Goal: Task Accomplishment & Management: Complete application form

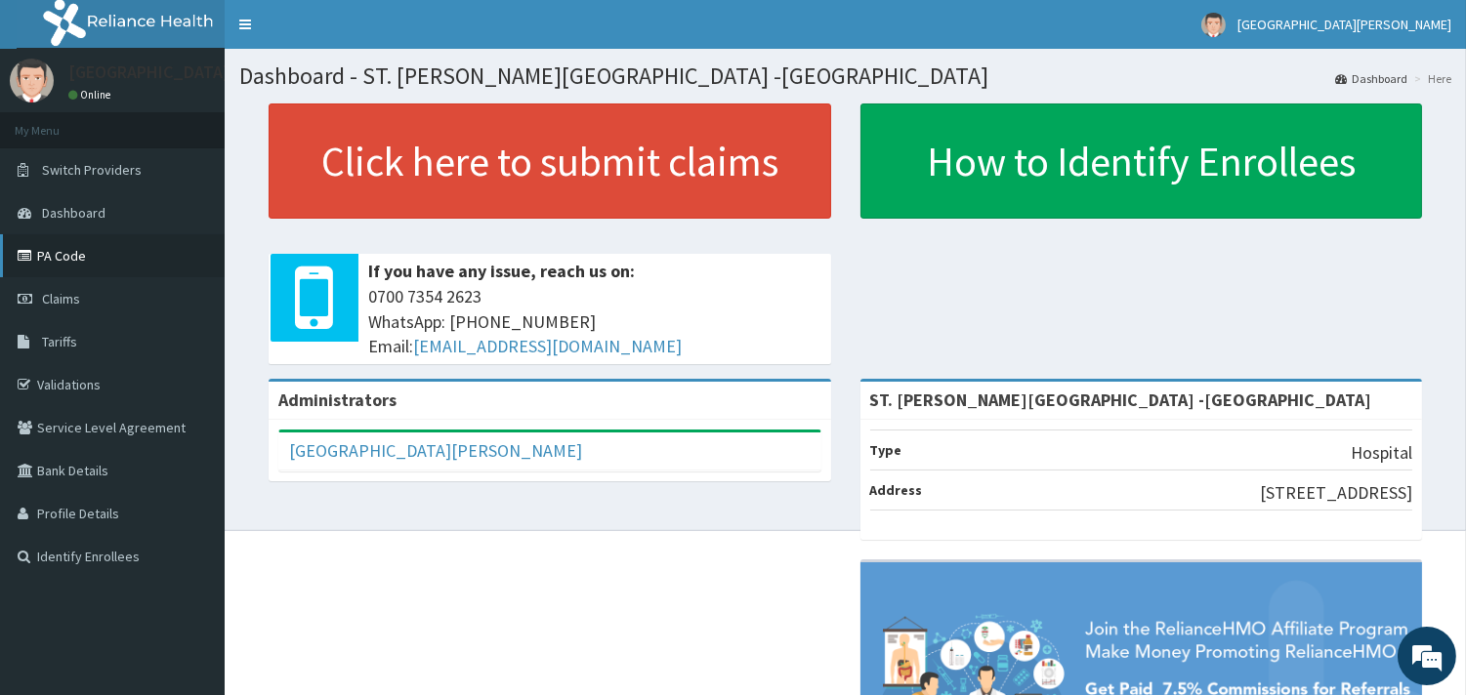
click at [92, 254] on link "PA Code" at bounding box center [112, 255] width 225 height 43
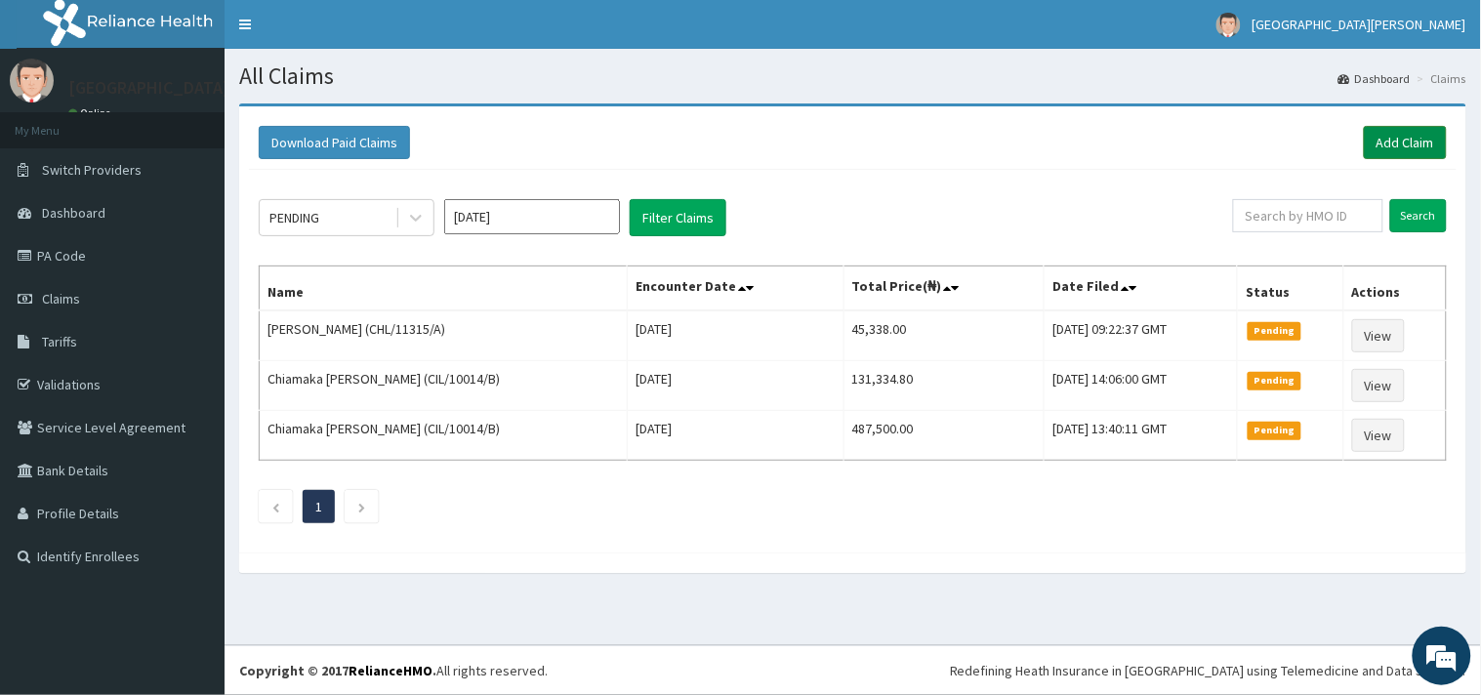
click at [1402, 135] on link "Add Claim" at bounding box center [1405, 142] width 83 height 33
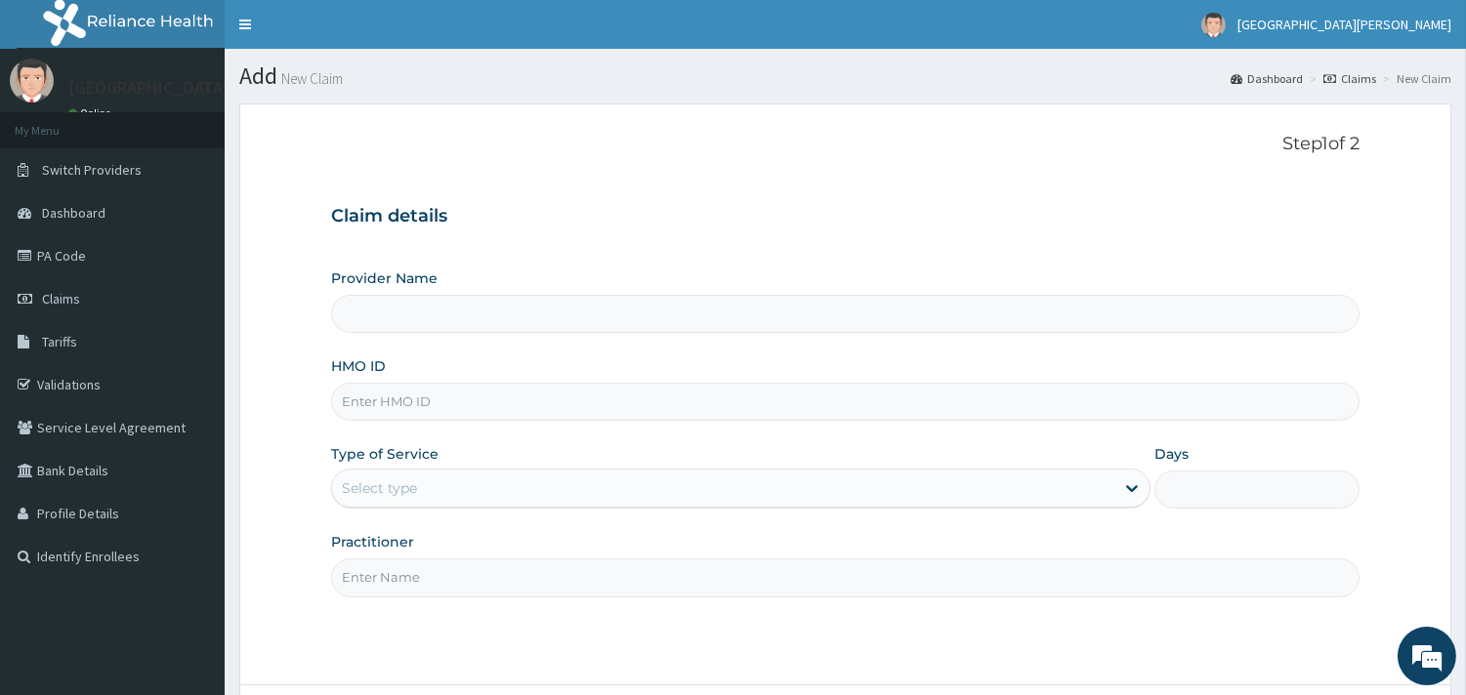
type input "ST. [PERSON_NAME][GEOGRAPHIC_DATA] -[GEOGRAPHIC_DATA]"
click at [483, 408] on input "HMO ID" at bounding box center [845, 402] width 1028 height 38
paste input "SFA/10981/A"
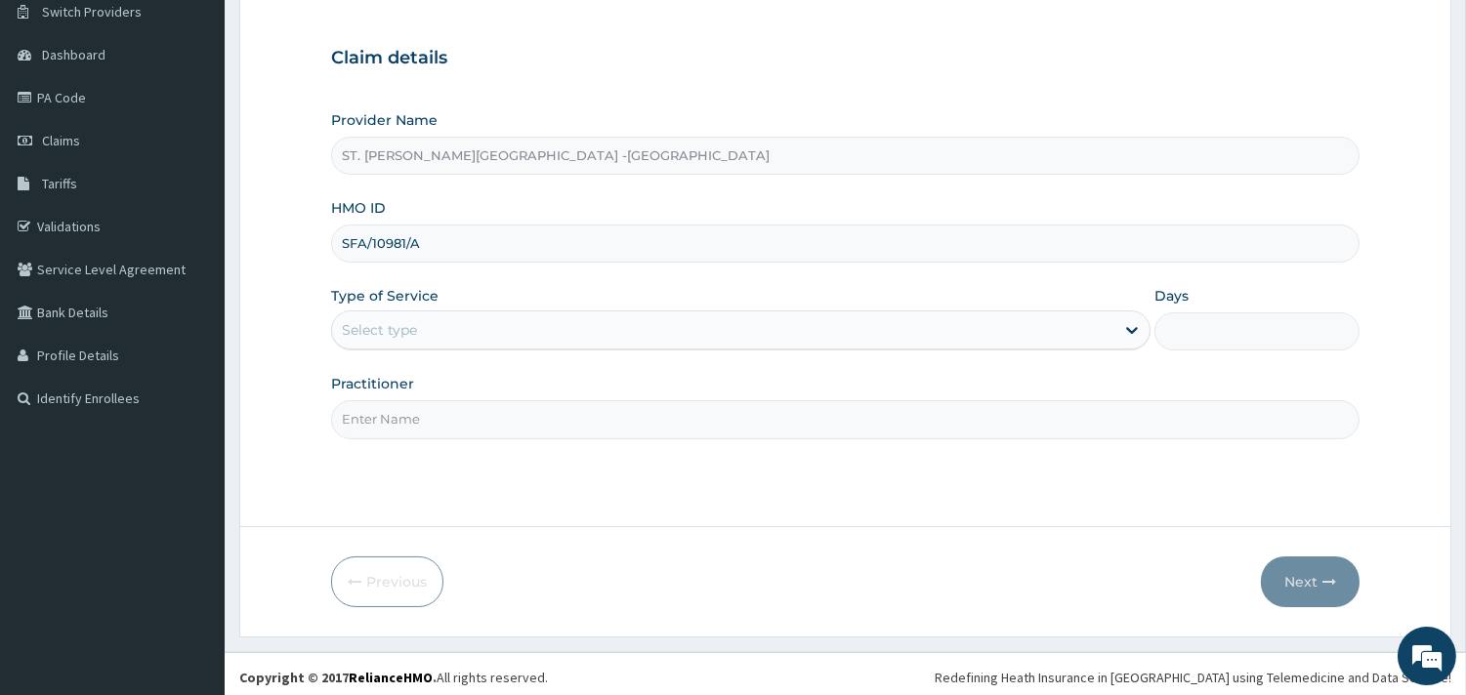
scroll to position [166, 0]
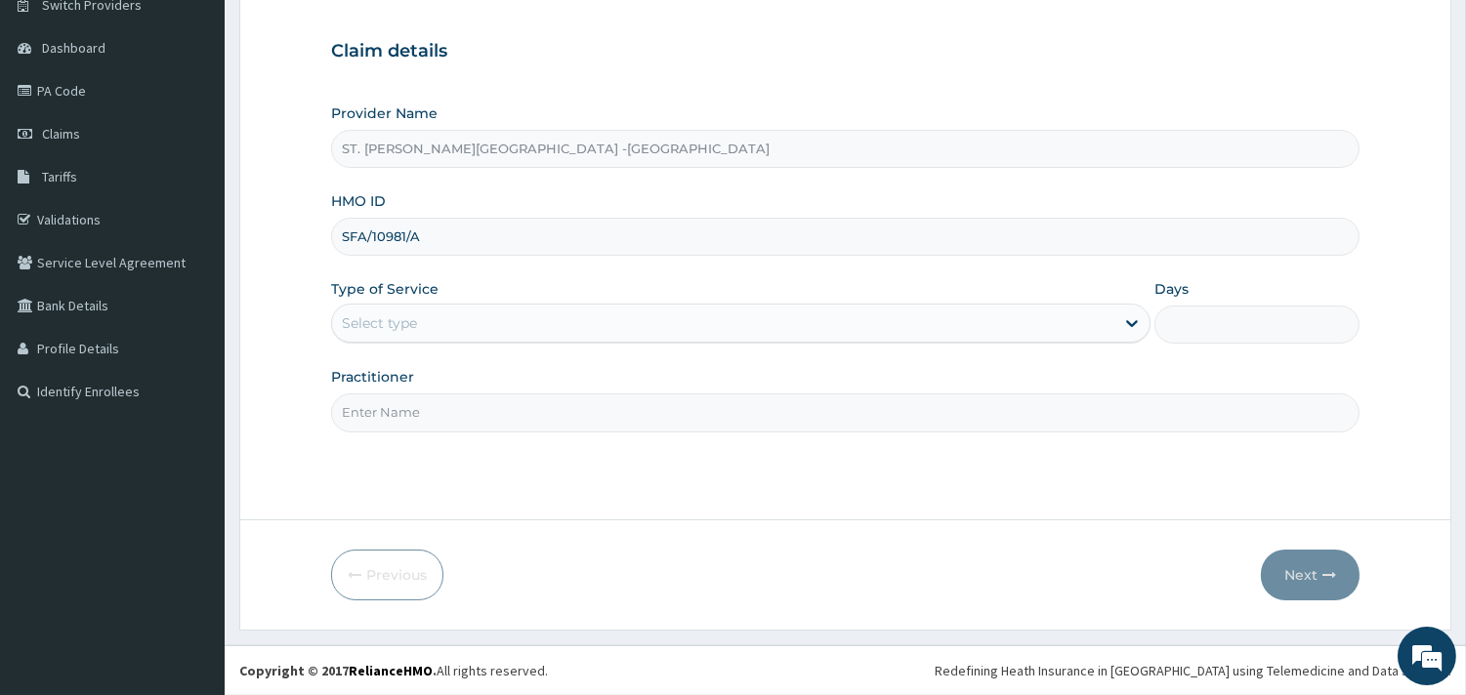
type input "SFA/10981/A"
click at [461, 323] on div "Select type" at bounding box center [723, 323] width 782 height 31
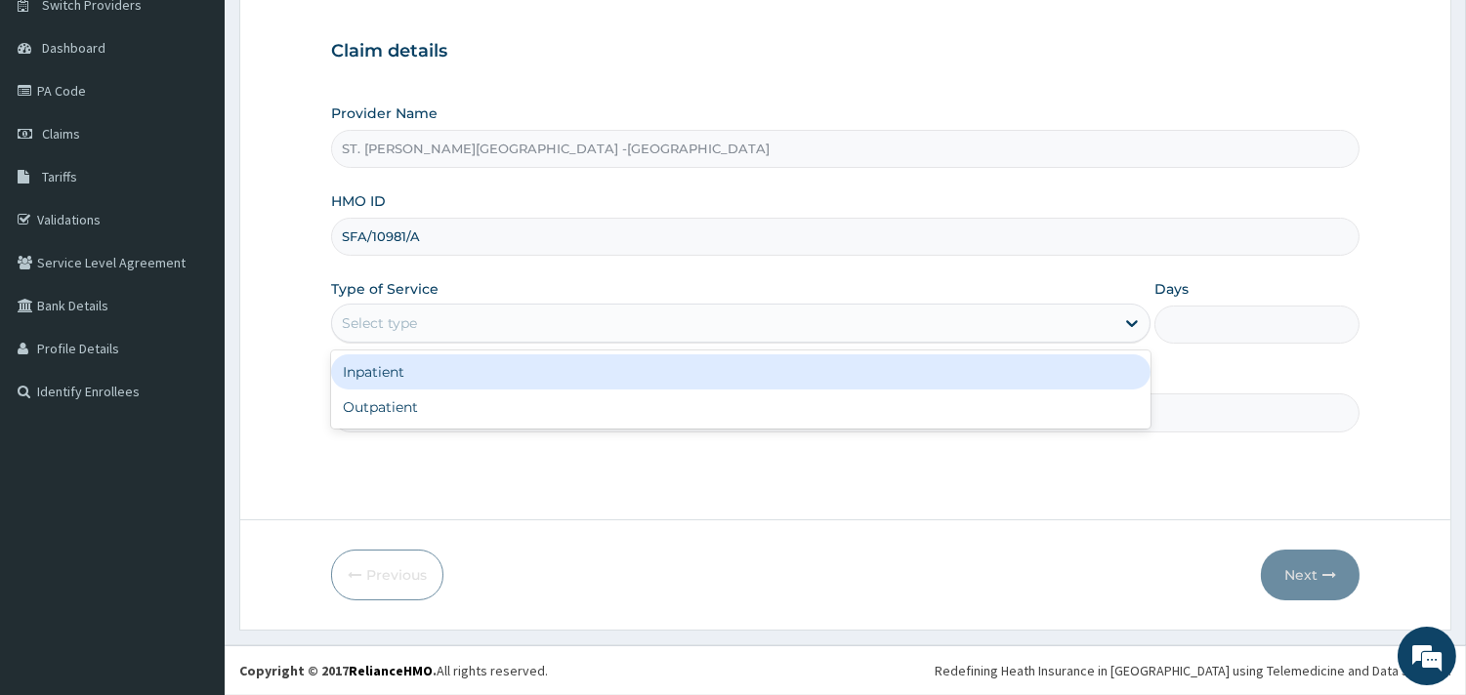
click at [447, 379] on div "Inpatient" at bounding box center [740, 372] width 819 height 35
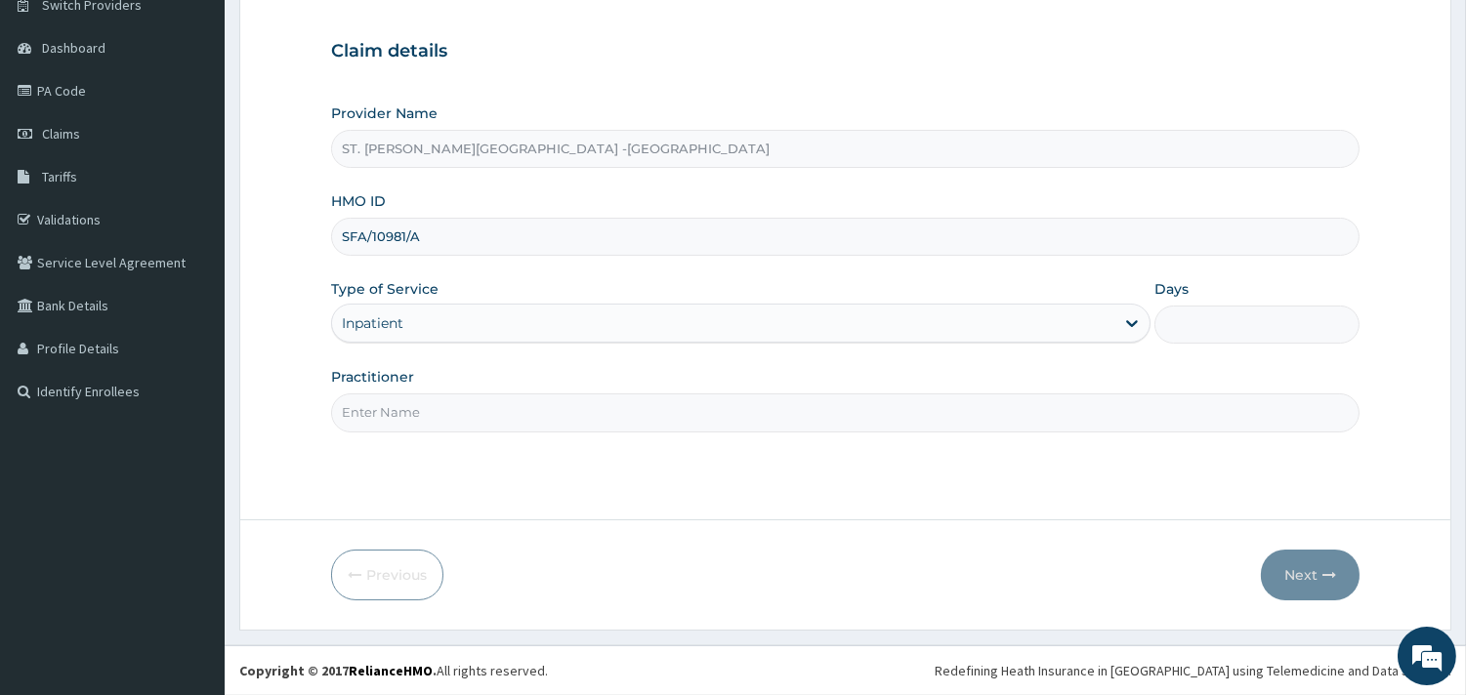
click at [441, 414] on input "Practitioner" at bounding box center [845, 413] width 1028 height 38
type input "[PERSON_NAME]"
click at [1221, 323] on input "Days" at bounding box center [1256, 325] width 205 height 38
type input "2"
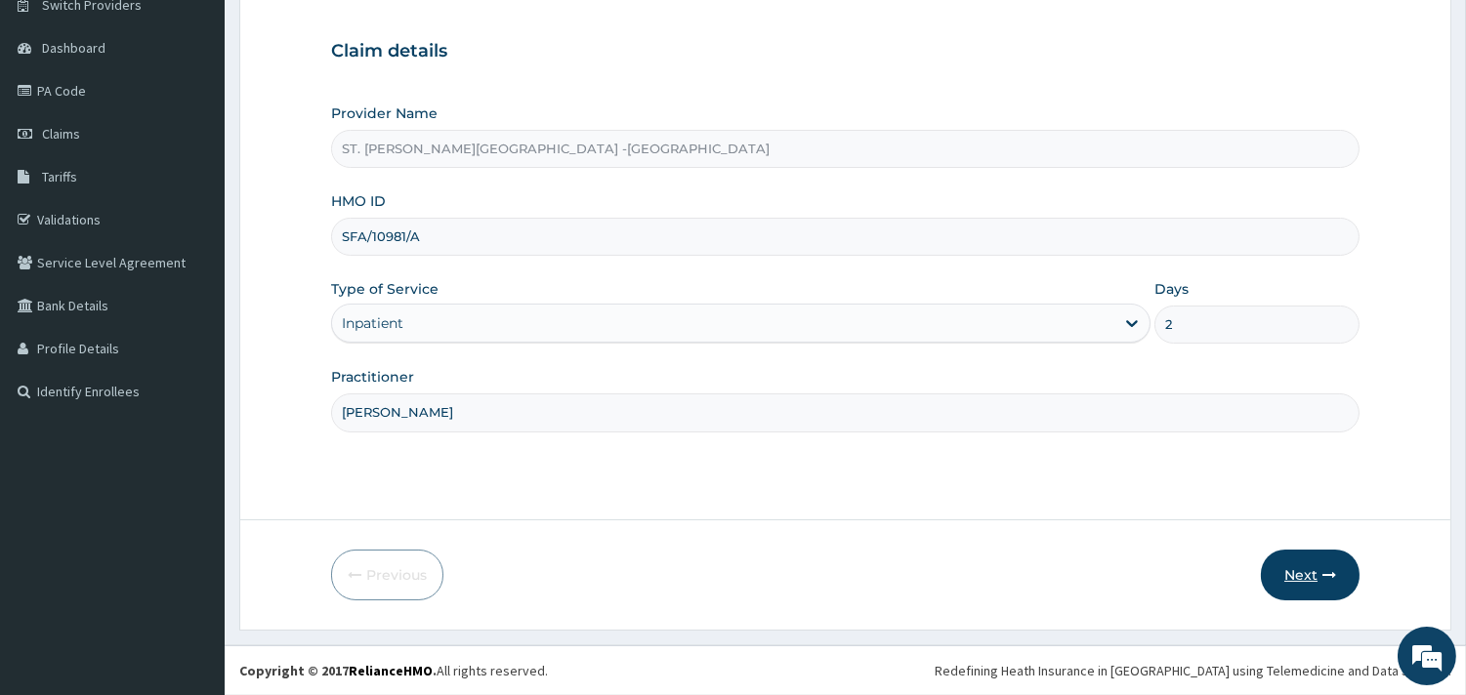
click at [1310, 574] on button "Next" at bounding box center [1310, 575] width 99 height 51
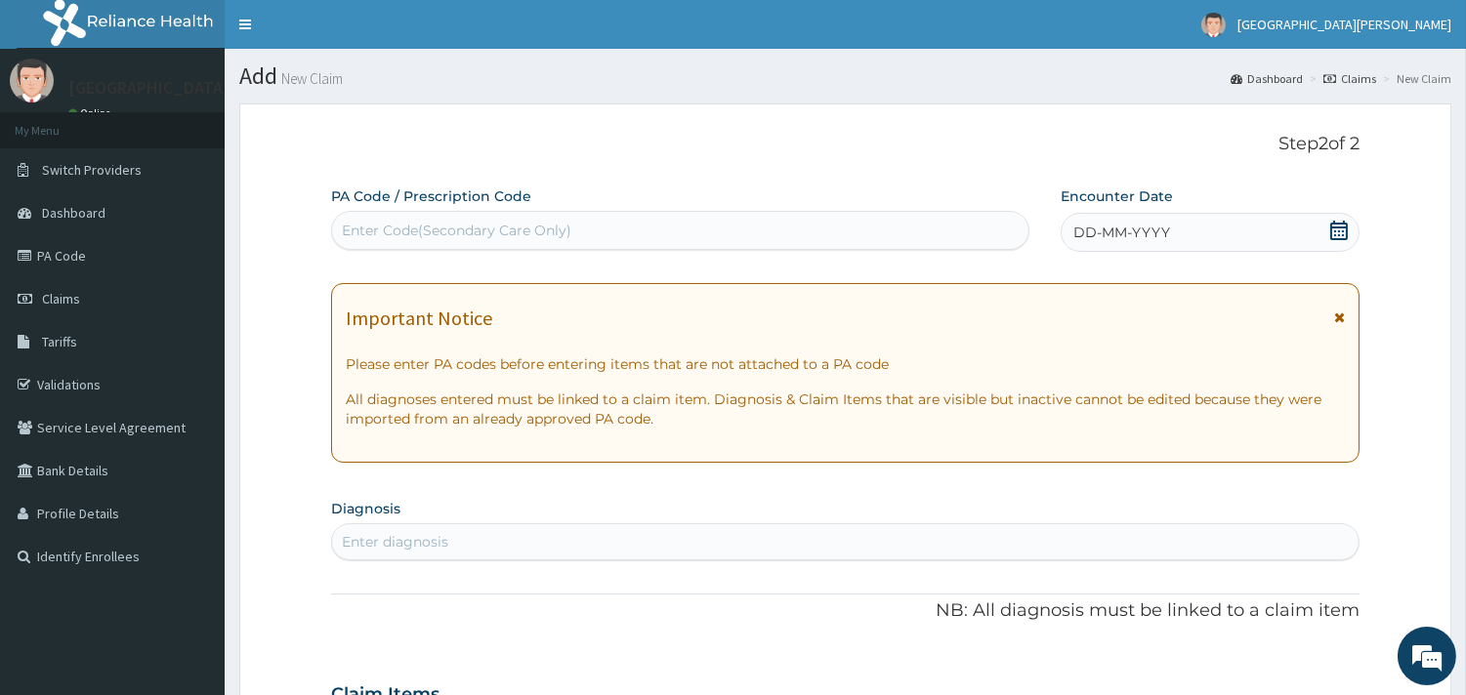
click at [603, 235] on div "Enter Code(Secondary Care Only)" at bounding box center [680, 230] width 696 height 31
paste input "PA/4F48D7"
type input "PA/4F48D7"
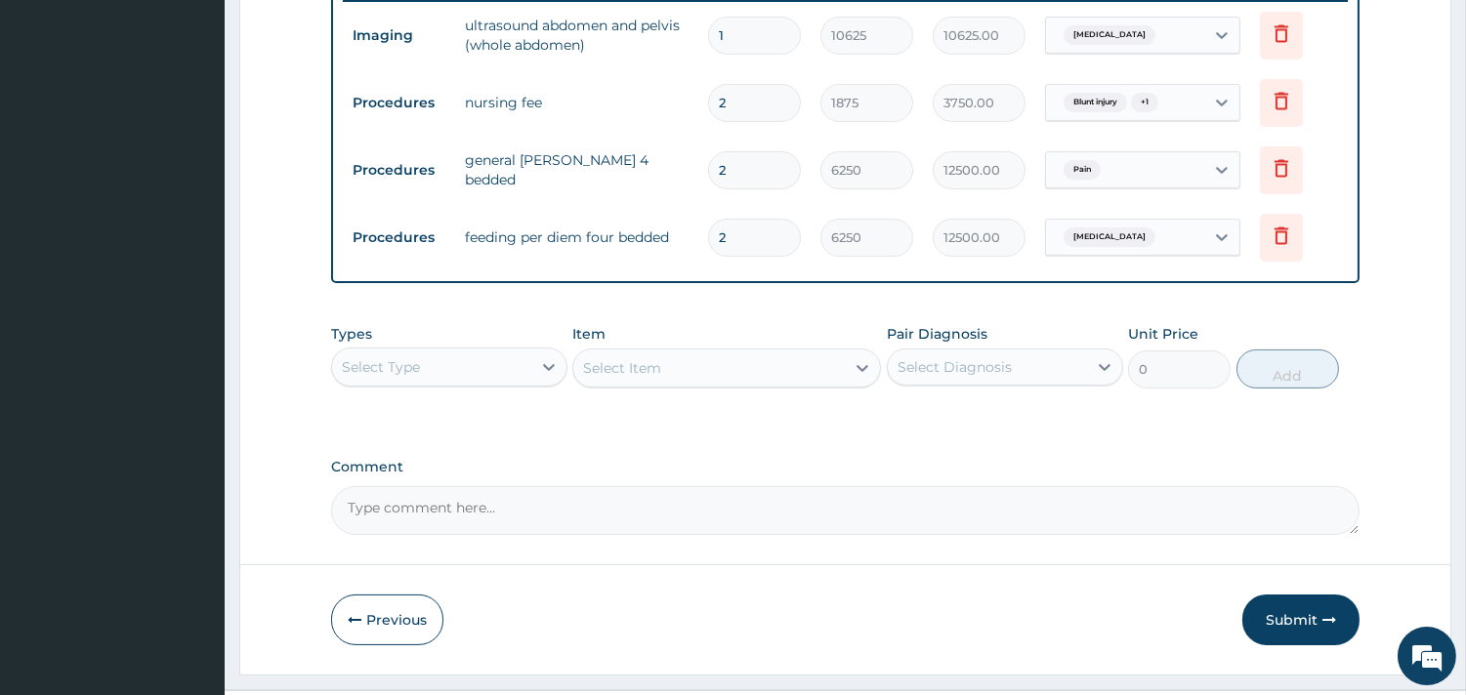
scroll to position [822, 0]
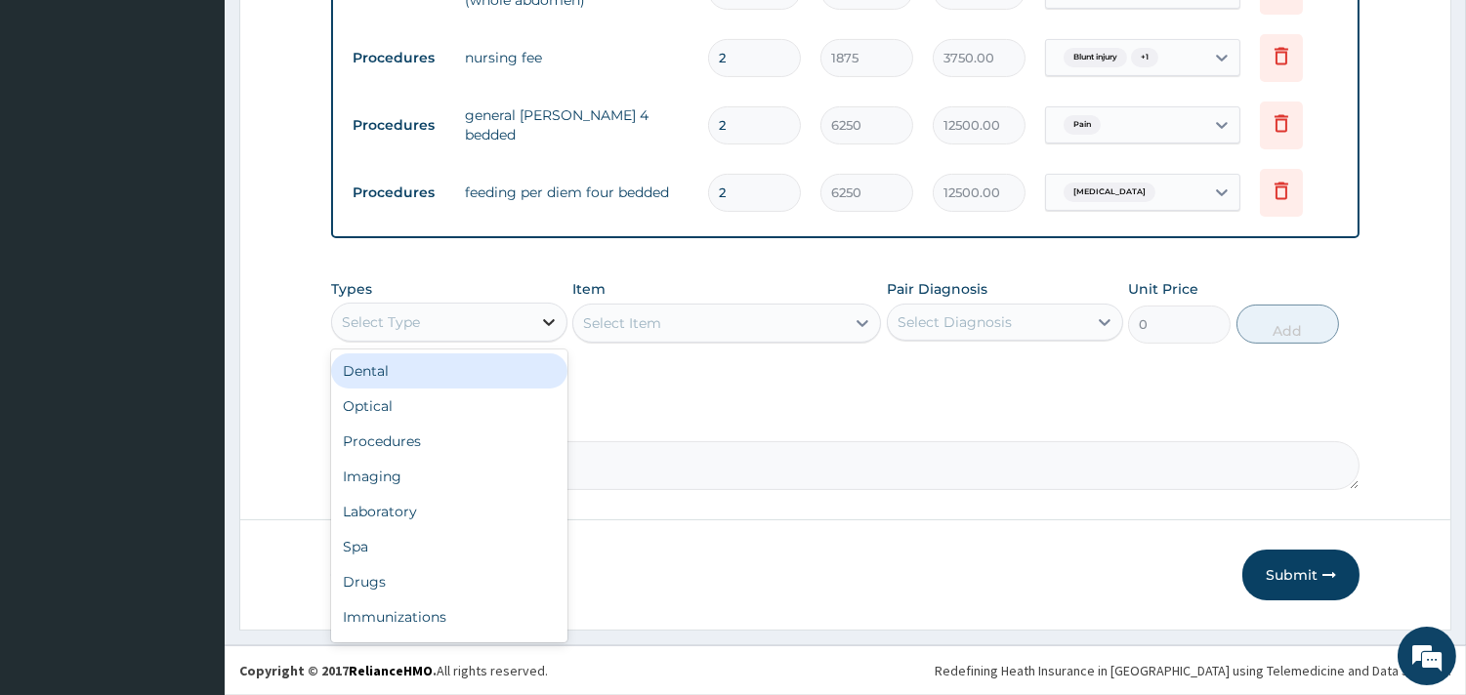
click at [559, 310] on div at bounding box center [548, 322] width 35 height 35
type input "dr"
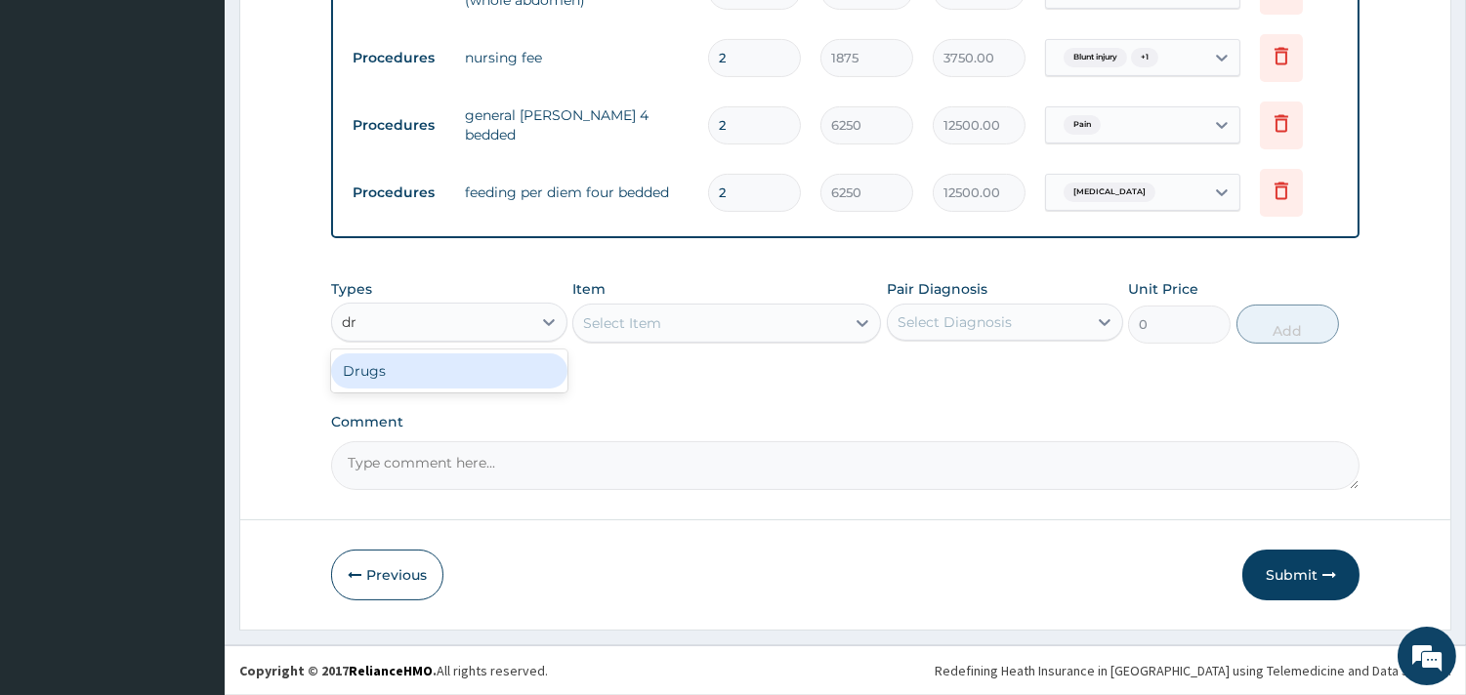
drag, startPoint x: 506, startPoint y: 369, endPoint x: 638, endPoint y: 311, distance: 144.3
click at [505, 369] on div "Drugs" at bounding box center [449, 371] width 236 height 35
click at [682, 327] on div "Select Item" at bounding box center [726, 323] width 309 height 39
click at [779, 317] on div "Select Item" at bounding box center [726, 323] width 309 height 39
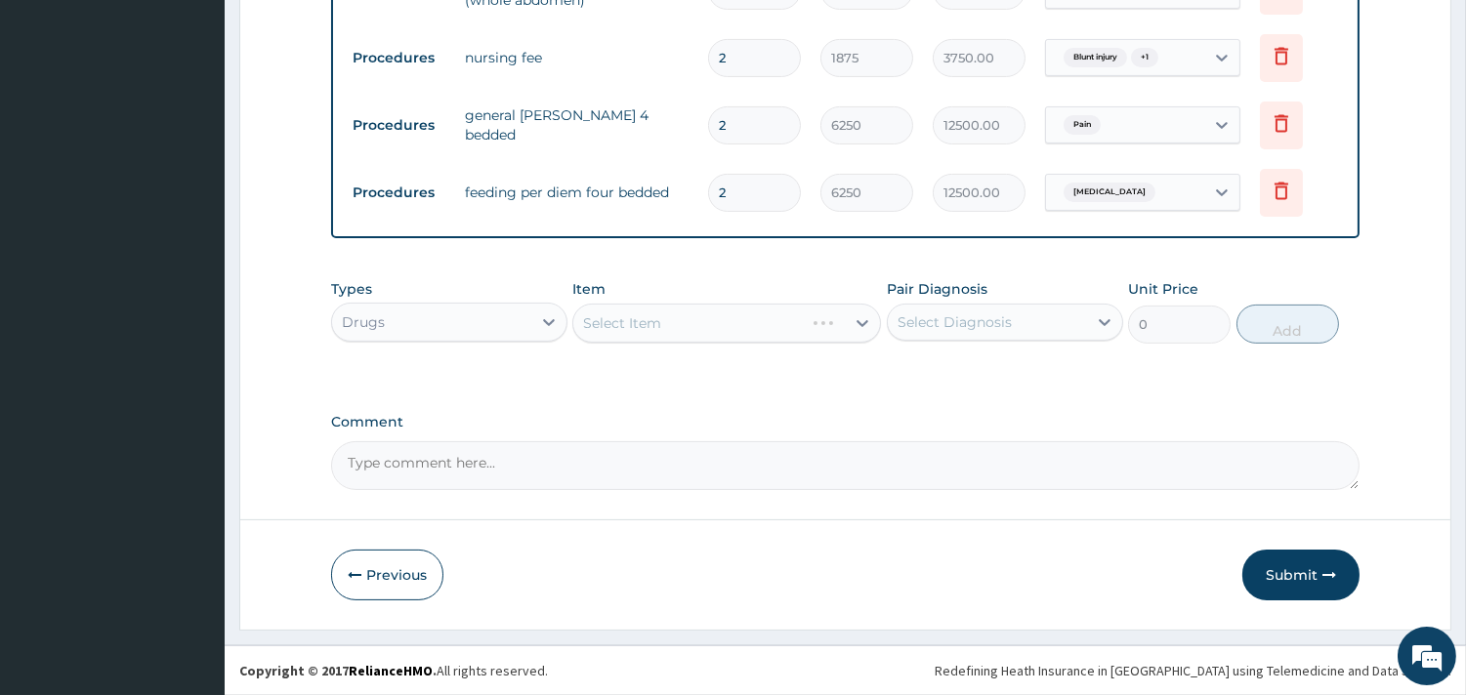
click at [869, 318] on div "Select Item" at bounding box center [726, 323] width 309 height 39
click at [801, 306] on div "Select Item" at bounding box center [726, 323] width 309 height 39
click at [847, 322] on div at bounding box center [862, 323] width 35 height 35
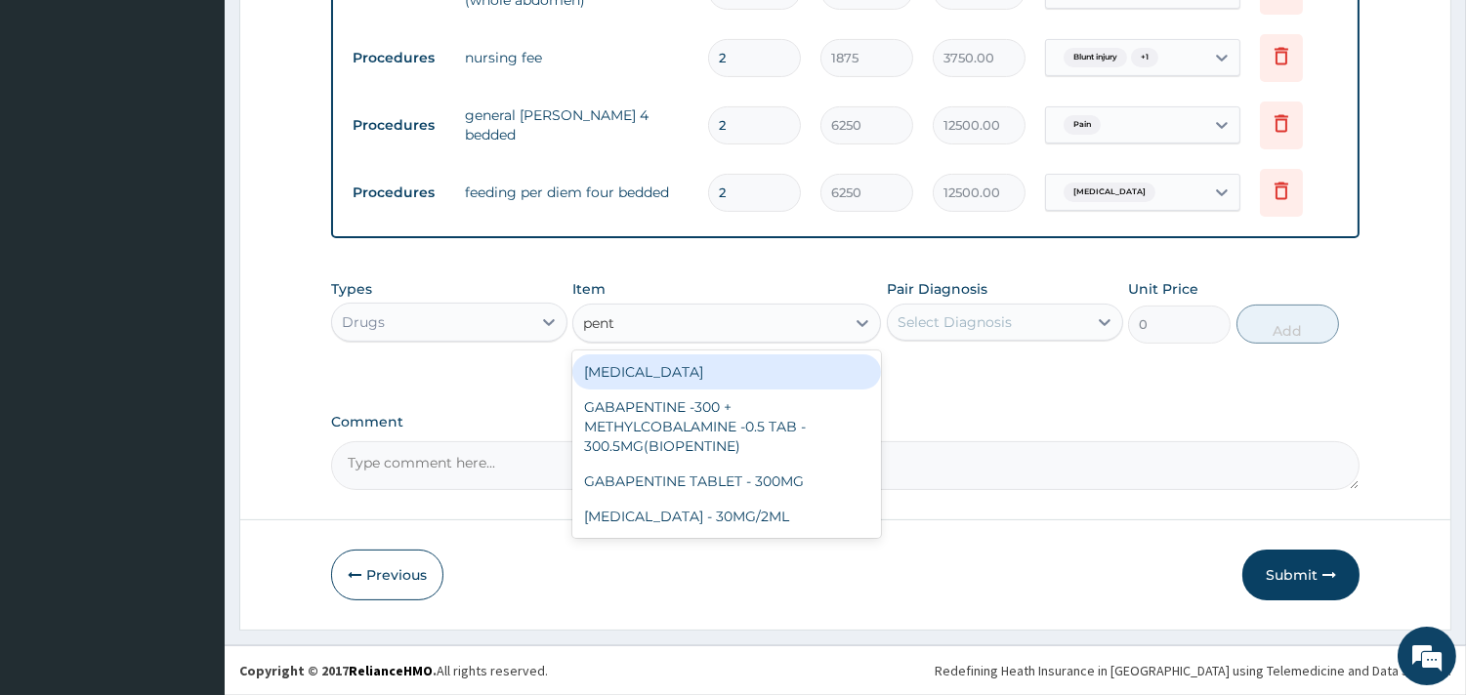
type input "penta"
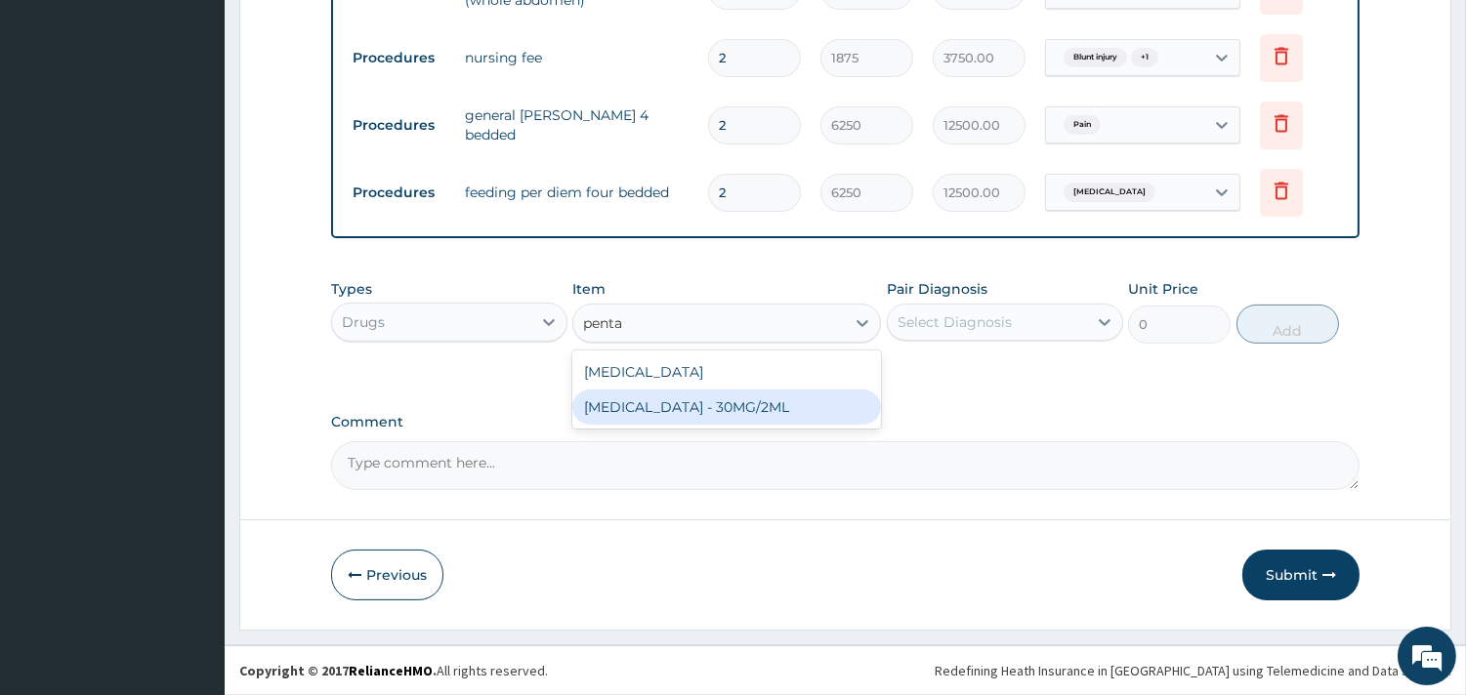
click at [778, 418] on div "[MEDICAL_DATA] - 30MG/2ML" at bounding box center [726, 407] width 309 height 35
type input "1400"
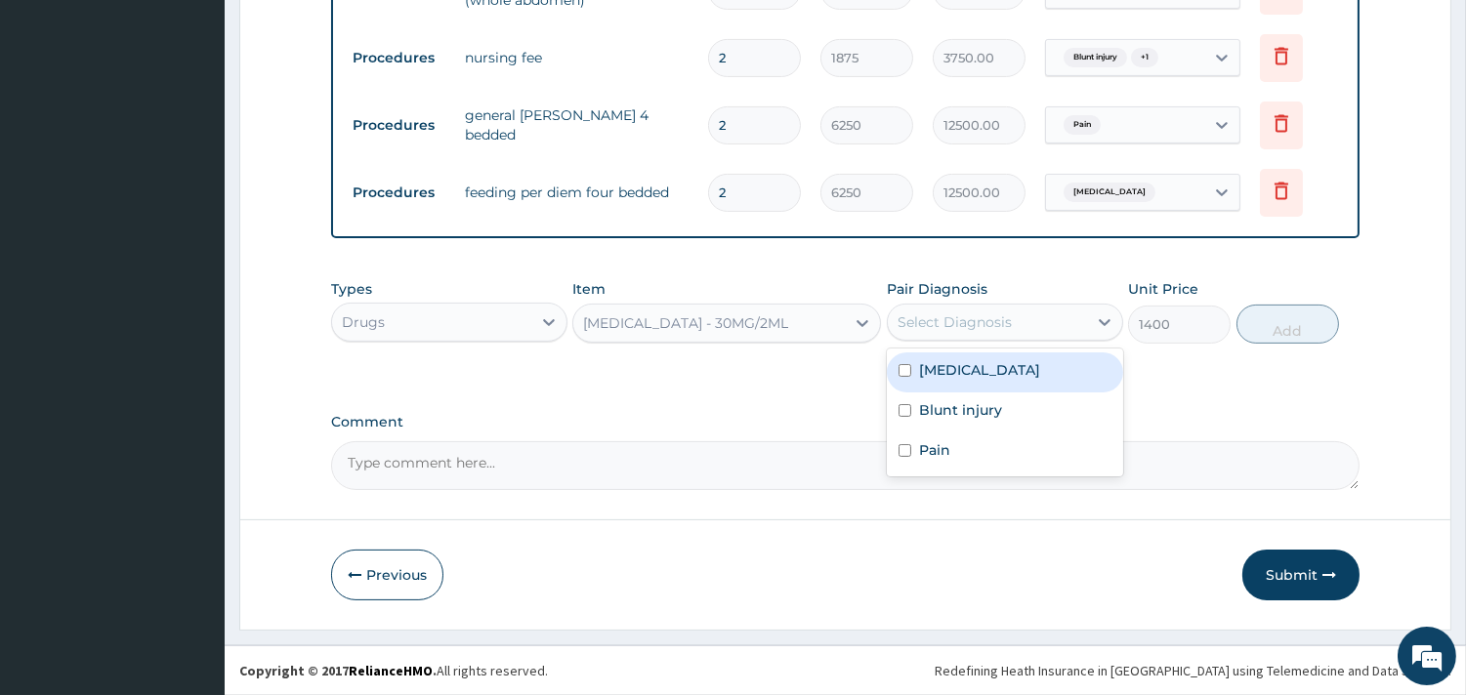
click at [984, 314] on div "Select Diagnosis" at bounding box center [954, 323] width 114 height 20
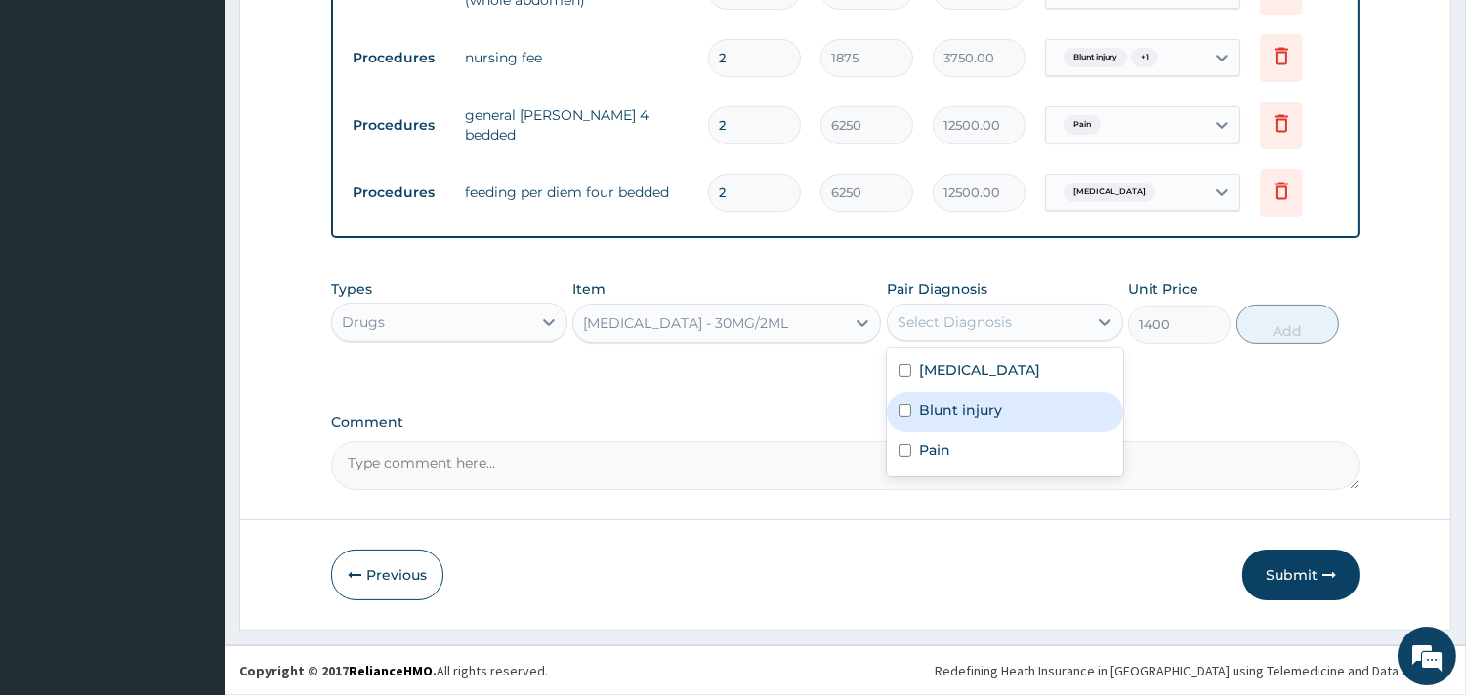
click at [999, 414] on label "Blunt injury" at bounding box center [960, 410] width 83 height 20
checkbox input "true"
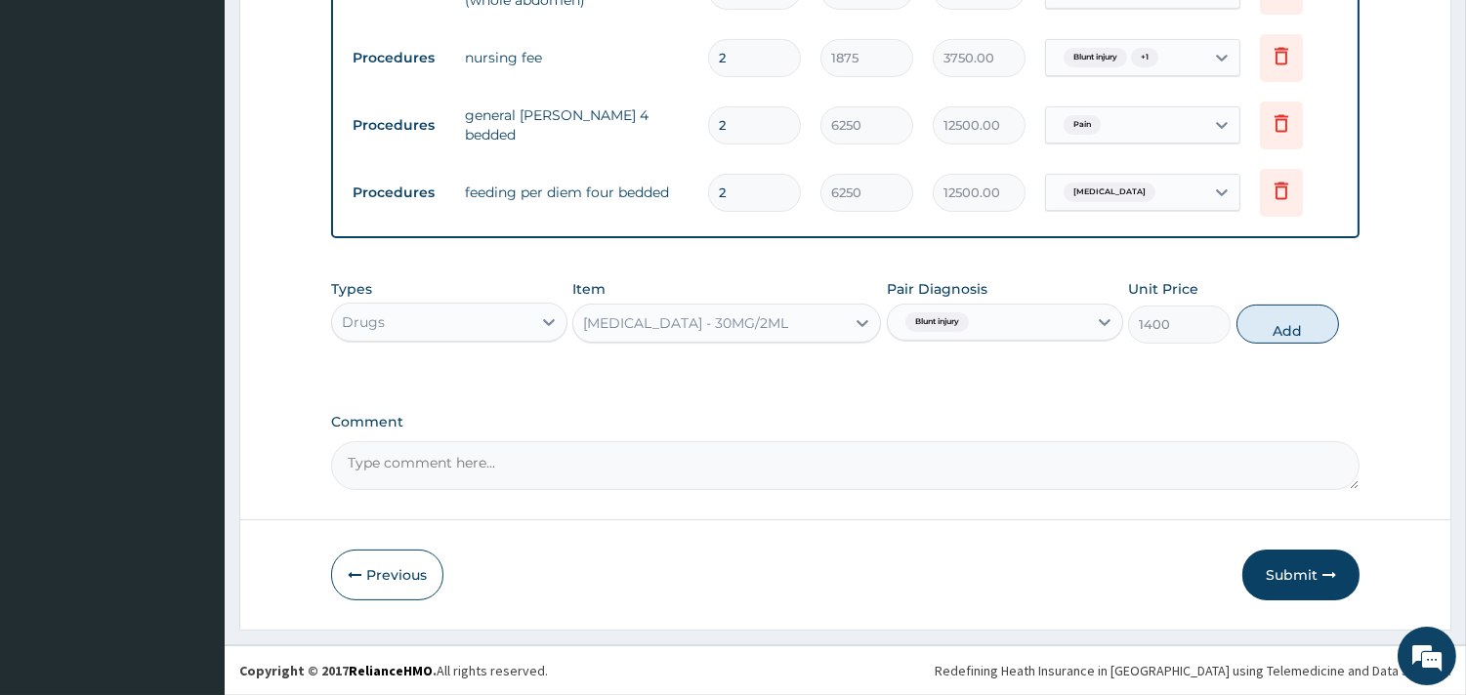
drag, startPoint x: 1279, startPoint y: 313, endPoint x: 704, endPoint y: 368, distance: 577.8
click at [1279, 314] on button "Add" at bounding box center [1287, 324] width 103 height 39
type input "0"
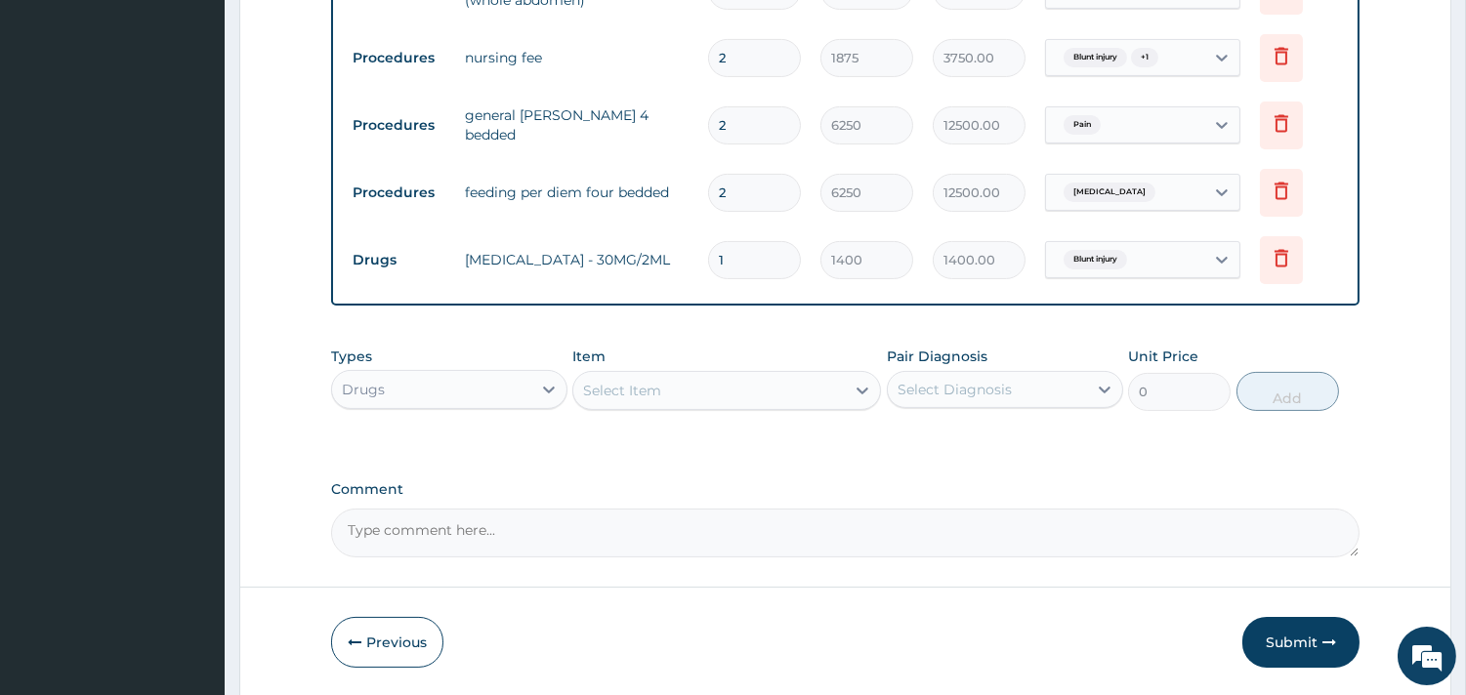
click at [652, 392] on div "Select Item" at bounding box center [622, 391] width 78 height 20
click at [710, 388] on div "Select Item" at bounding box center [708, 390] width 271 height 31
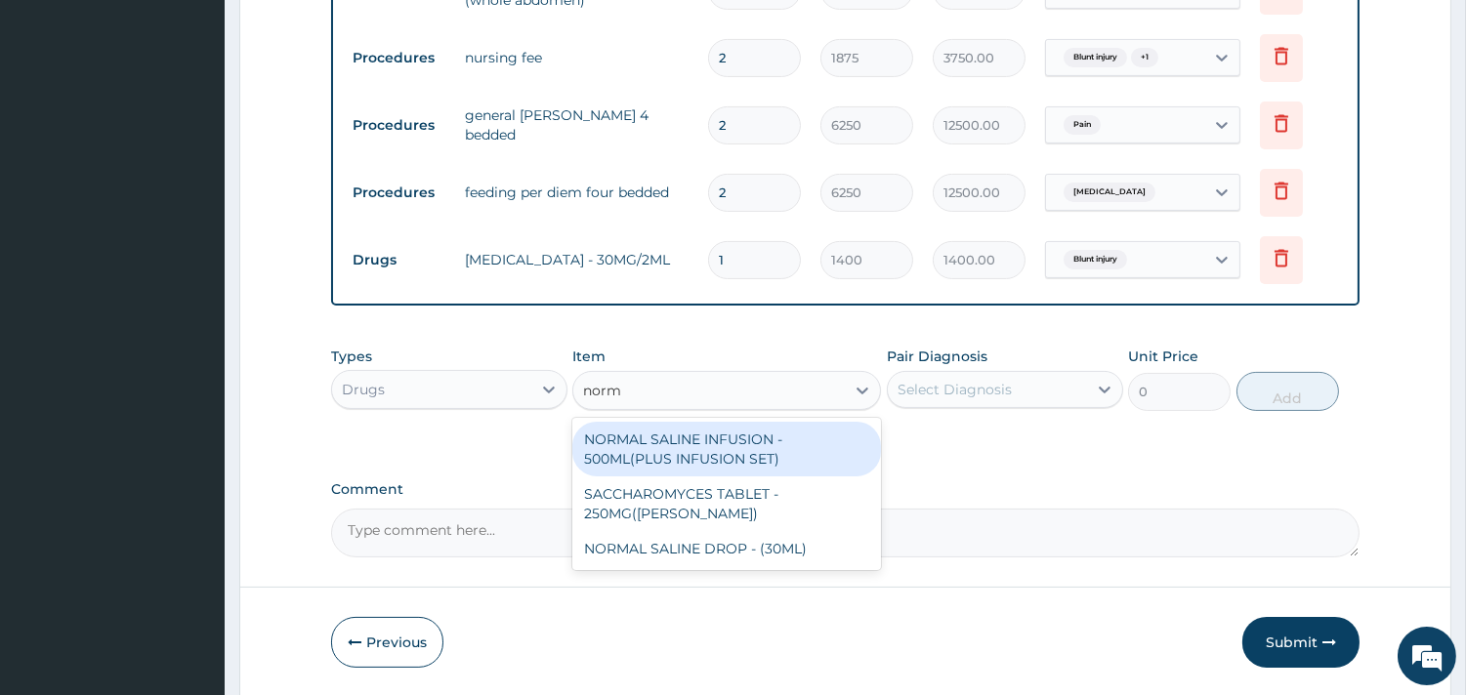
type input "[PERSON_NAME]"
click at [754, 450] on div "NORMAL SALINE INFUSION - 500ML(PLUS INFUSION SET)" at bounding box center [726, 449] width 309 height 55
type input "1092"
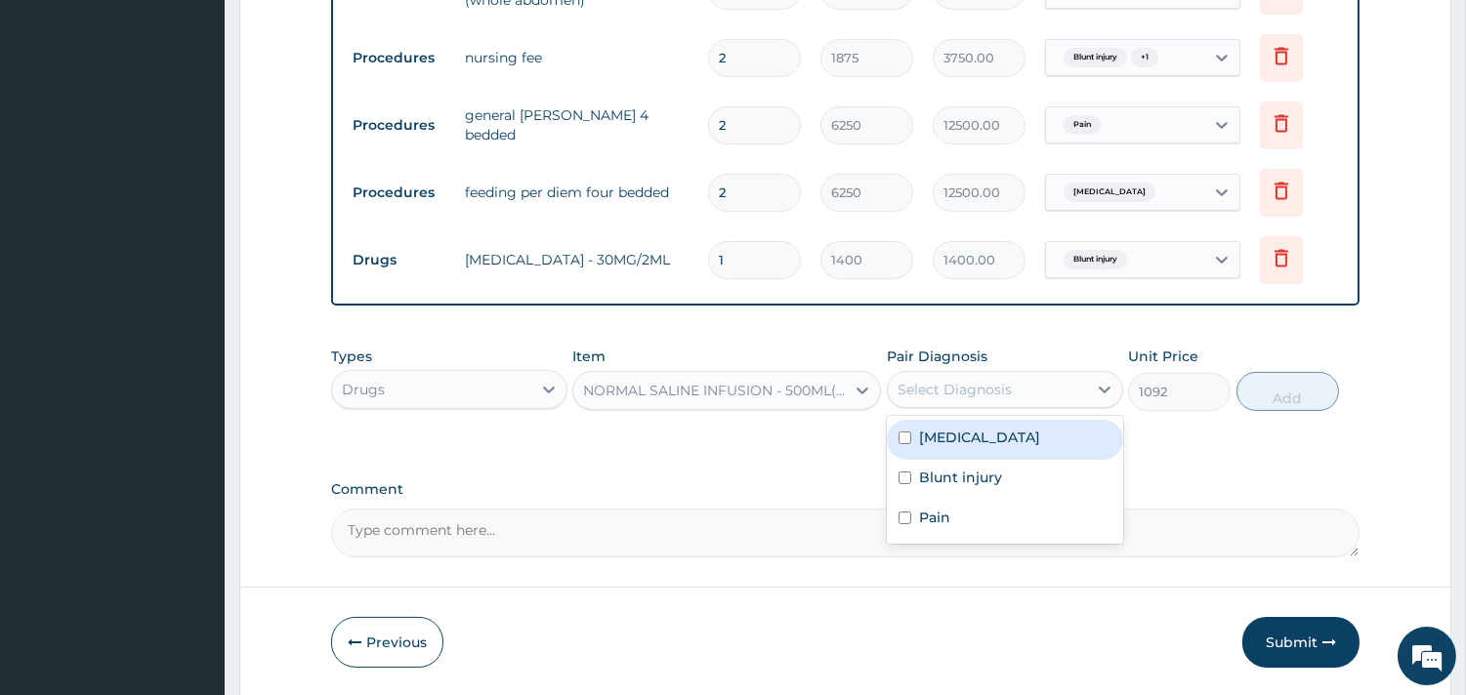
click at [1022, 386] on div "Select Diagnosis" at bounding box center [987, 389] width 199 height 31
click at [1016, 433] on label "[MEDICAL_DATA]" at bounding box center [979, 438] width 121 height 20
checkbox input "true"
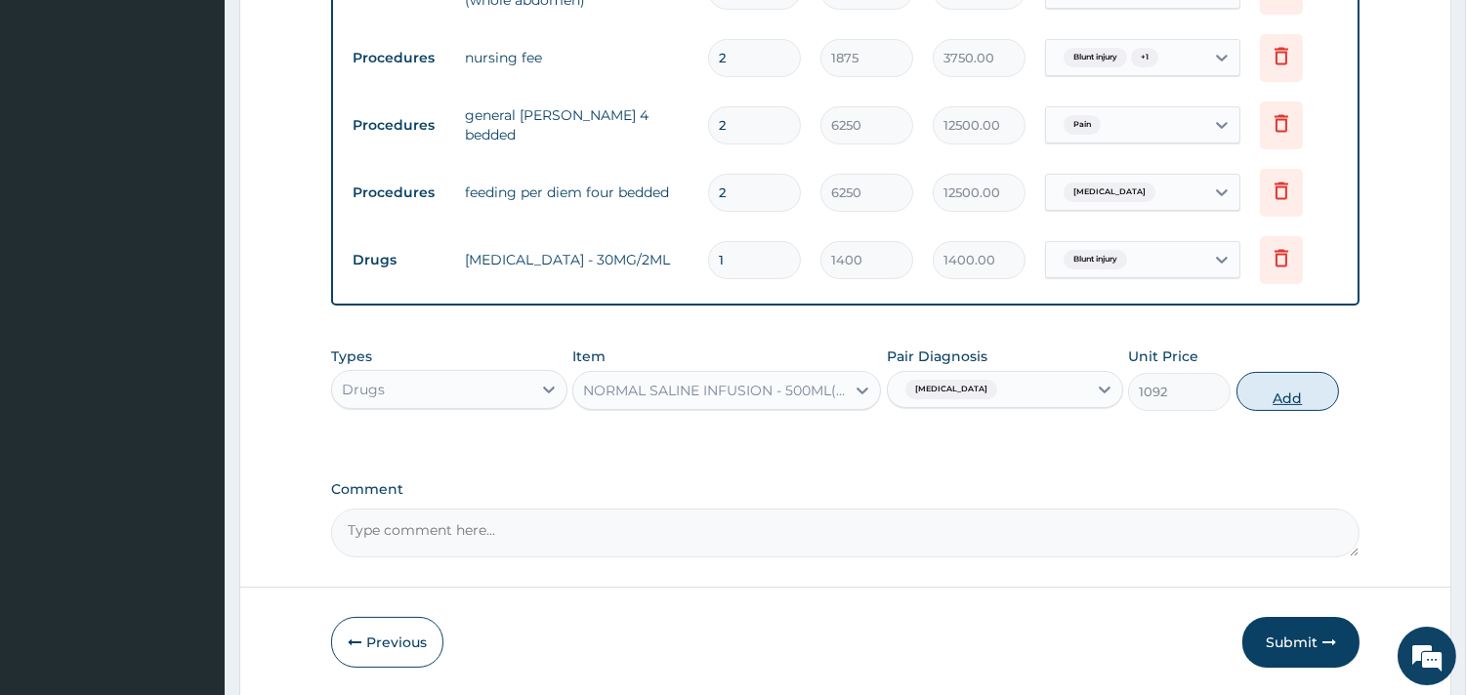
click at [1285, 393] on button "Add" at bounding box center [1287, 391] width 103 height 39
type input "0"
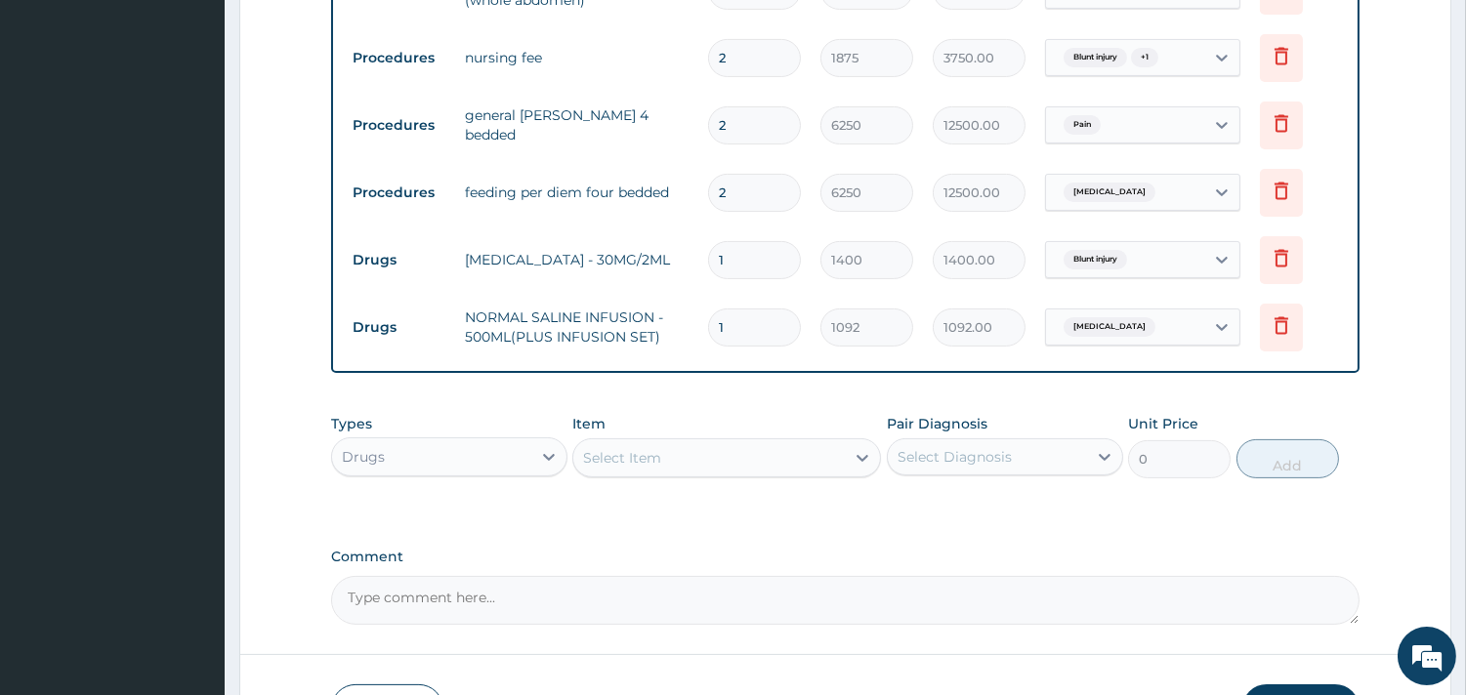
type input "0.00"
type input "3"
type input "3276.00"
type input "3"
click at [728, 463] on div "Select Item" at bounding box center [708, 457] width 271 height 31
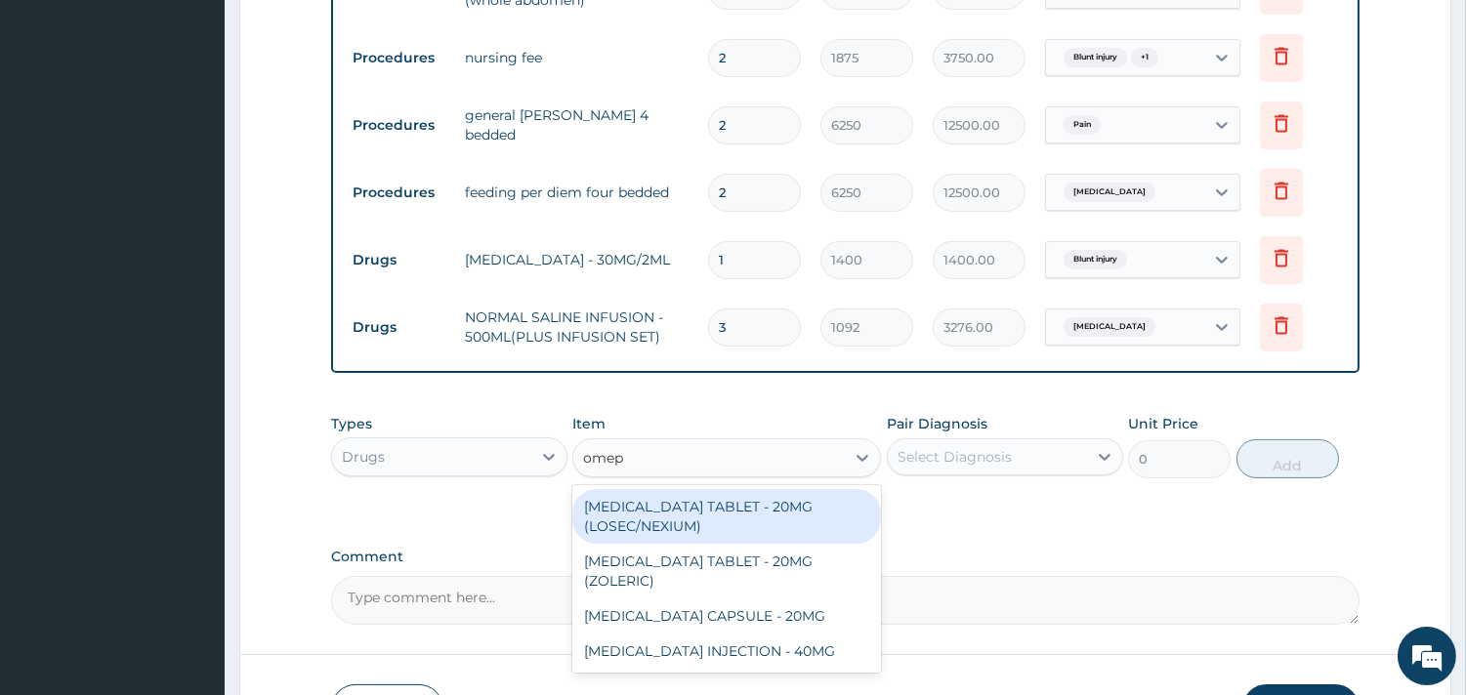
type input "omepr"
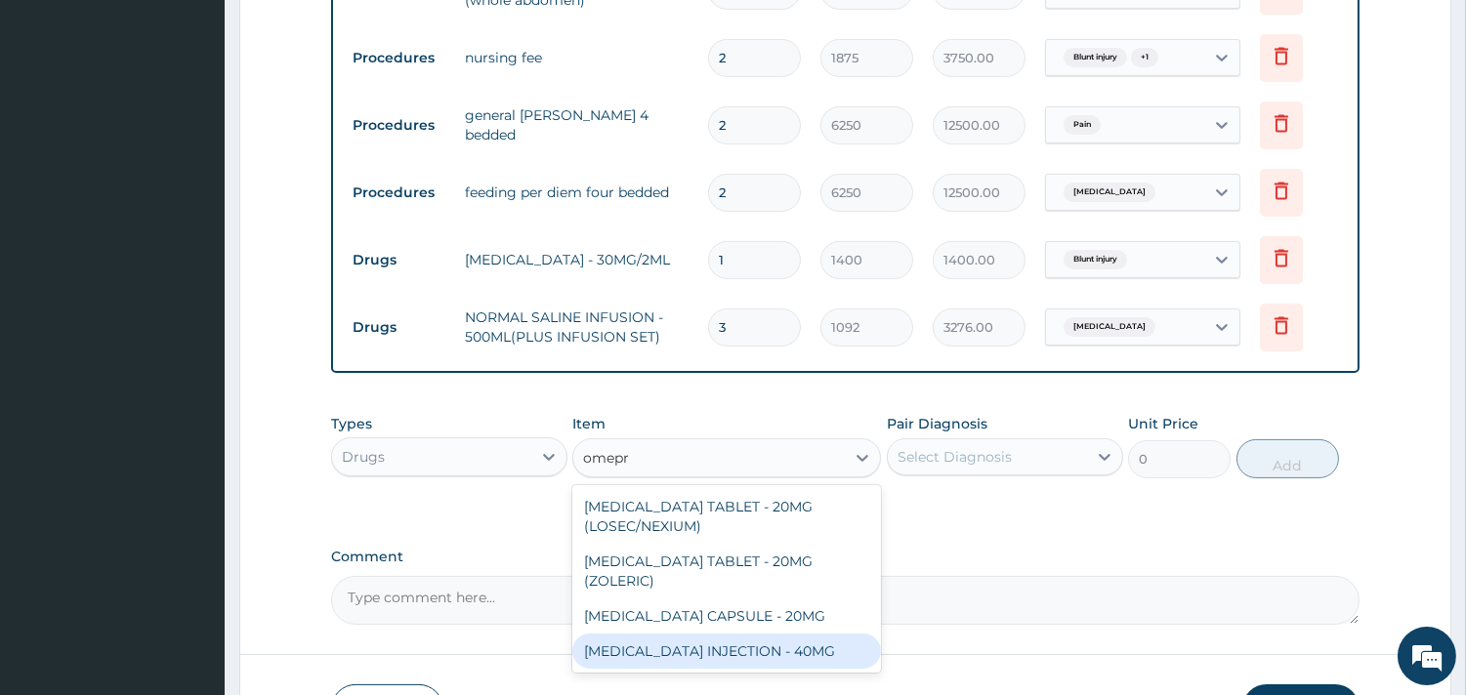
click at [814, 645] on div "[MEDICAL_DATA] INJECTION - 40MG" at bounding box center [726, 651] width 309 height 35
type input "1400"
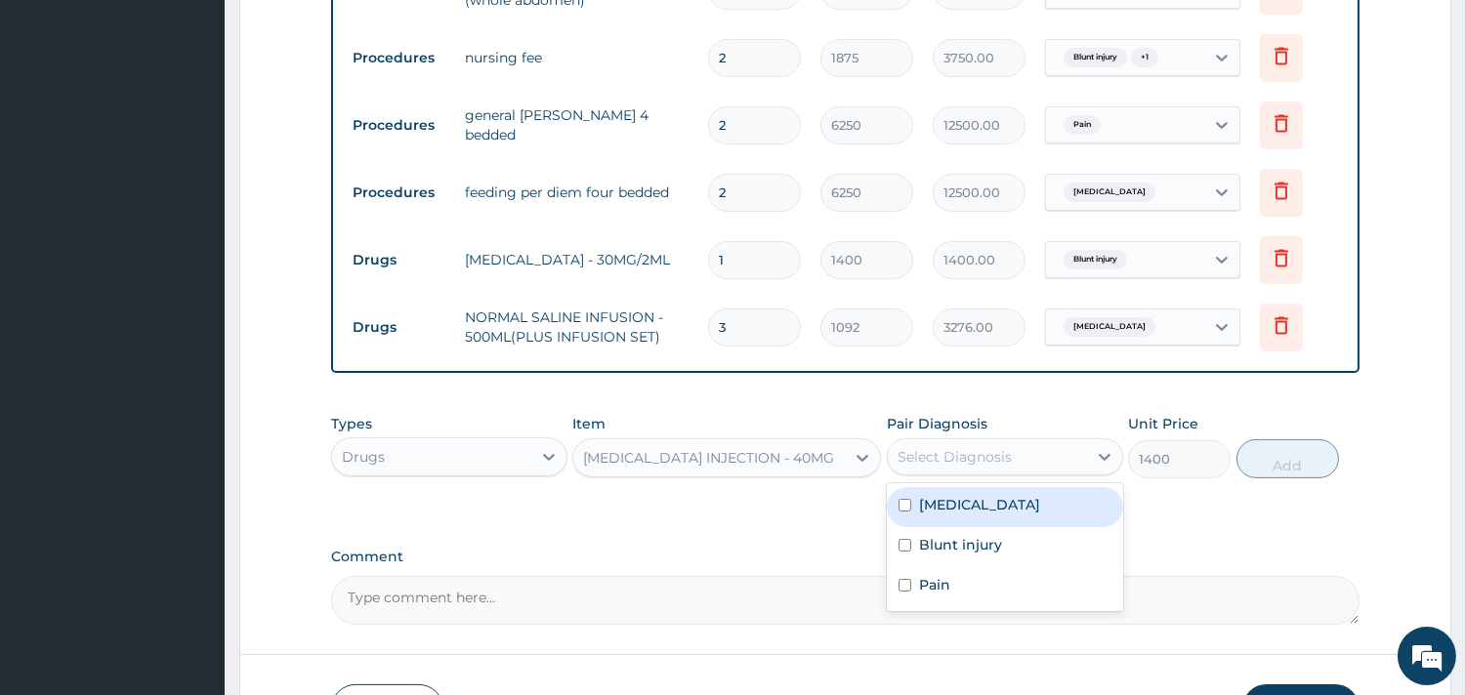
click at [981, 462] on div "Select Diagnosis" at bounding box center [954, 457] width 114 height 20
click at [1026, 505] on label "[MEDICAL_DATA]" at bounding box center [979, 505] width 121 height 20
checkbox input "true"
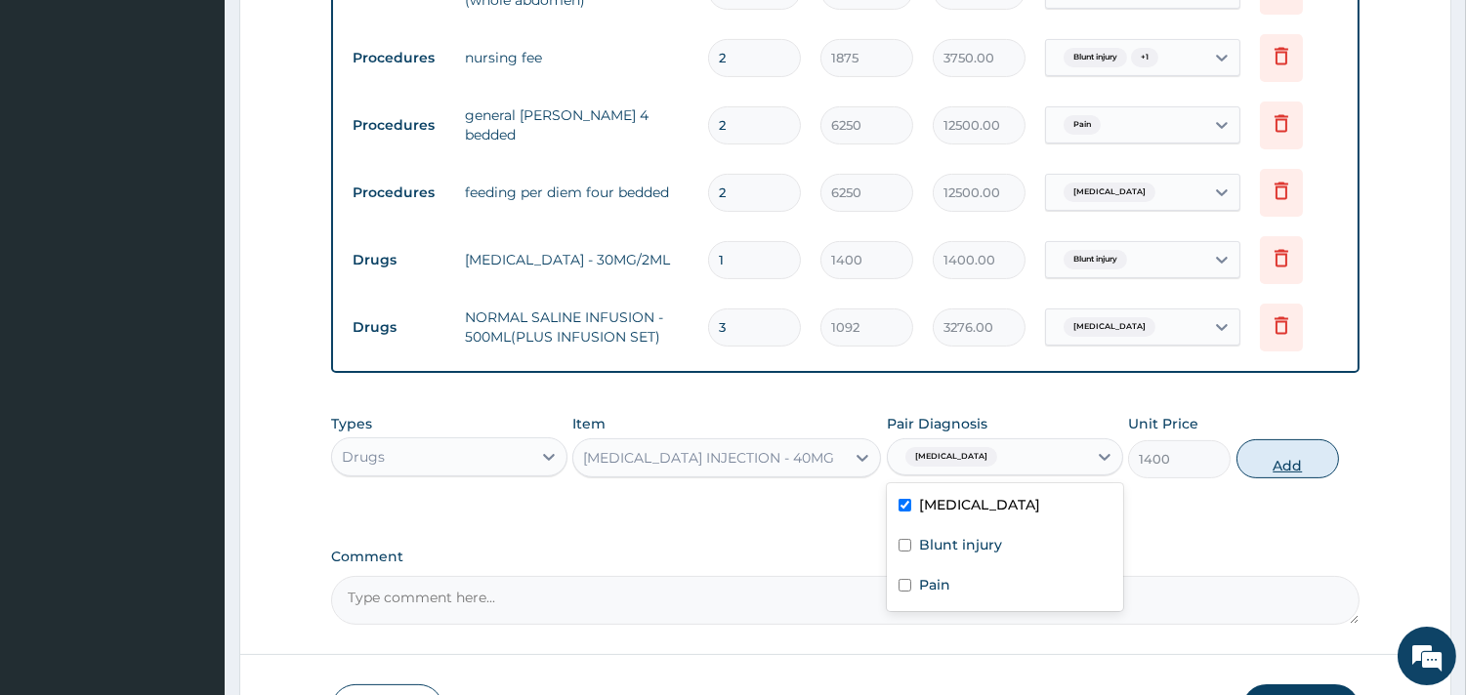
drag, startPoint x: 1274, startPoint y: 464, endPoint x: 1257, endPoint y: 466, distance: 17.7
click at [1273, 464] on button "Add" at bounding box center [1287, 458] width 103 height 39
type input "0"
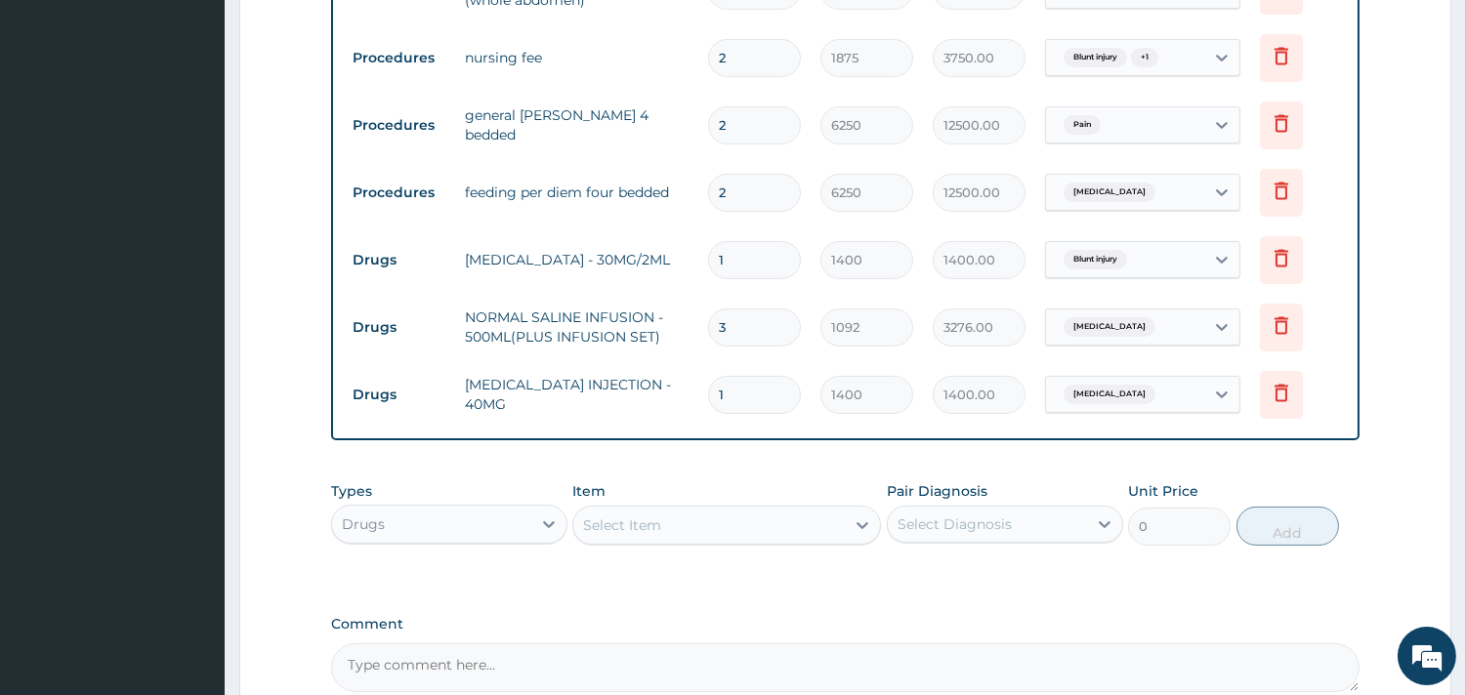
type input "0.00"
type input "2"
type input "2800.00"
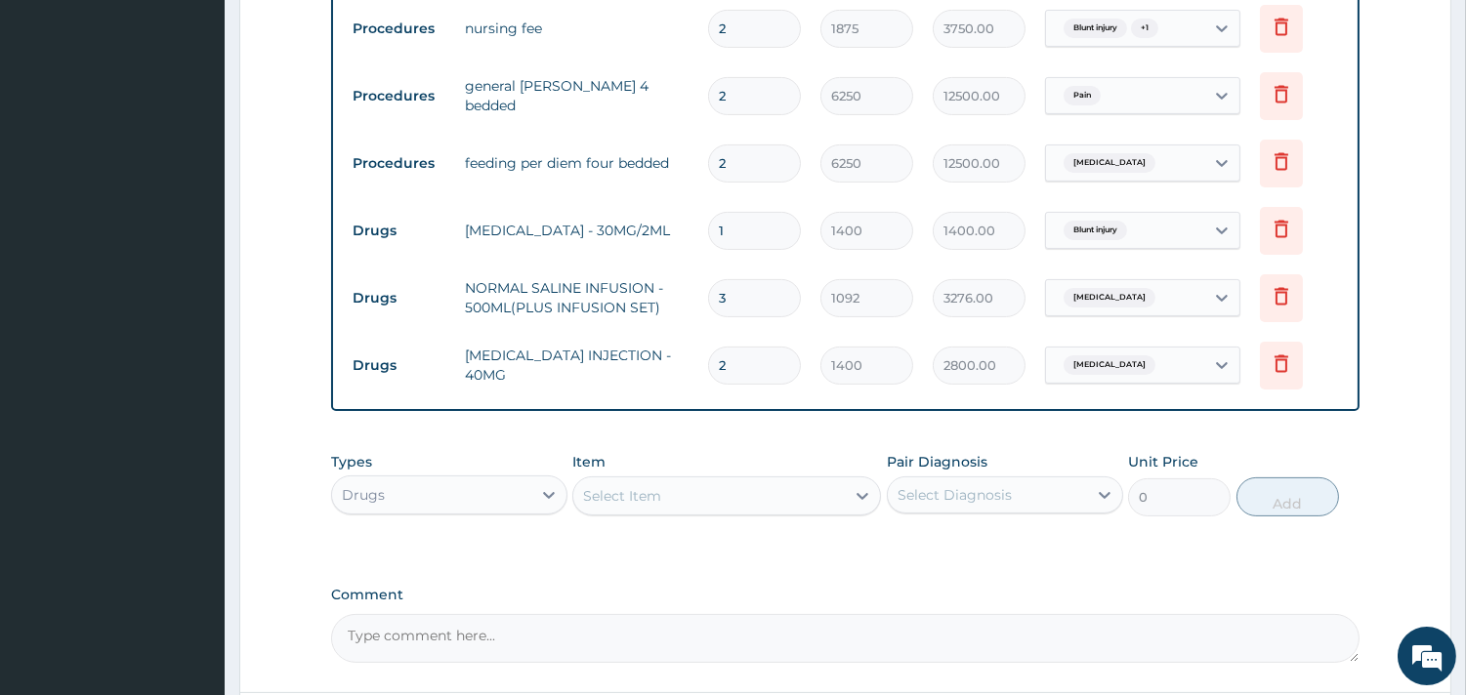
scroll to position [1025, 0]
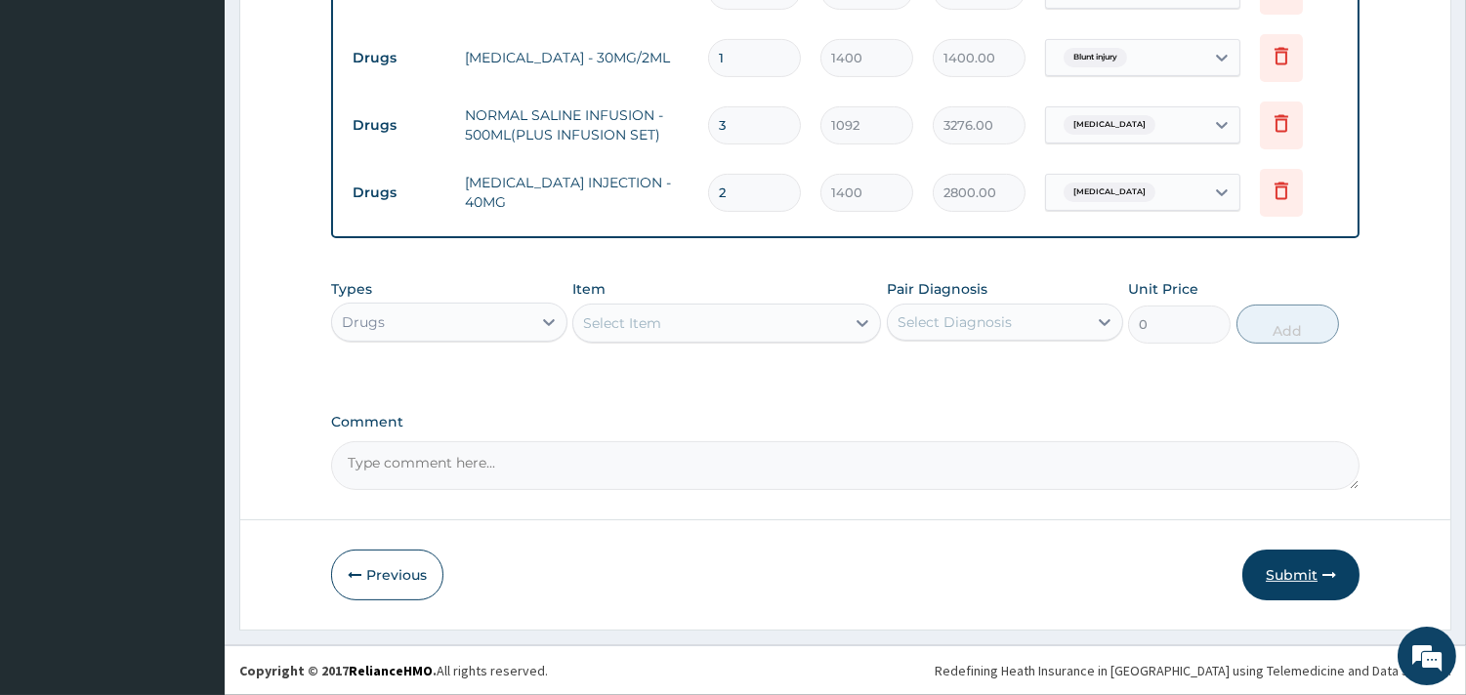
type input "2"
click at [1301, 577] on button "Submit" at bounding box center [1300, 575] width 117 height 51
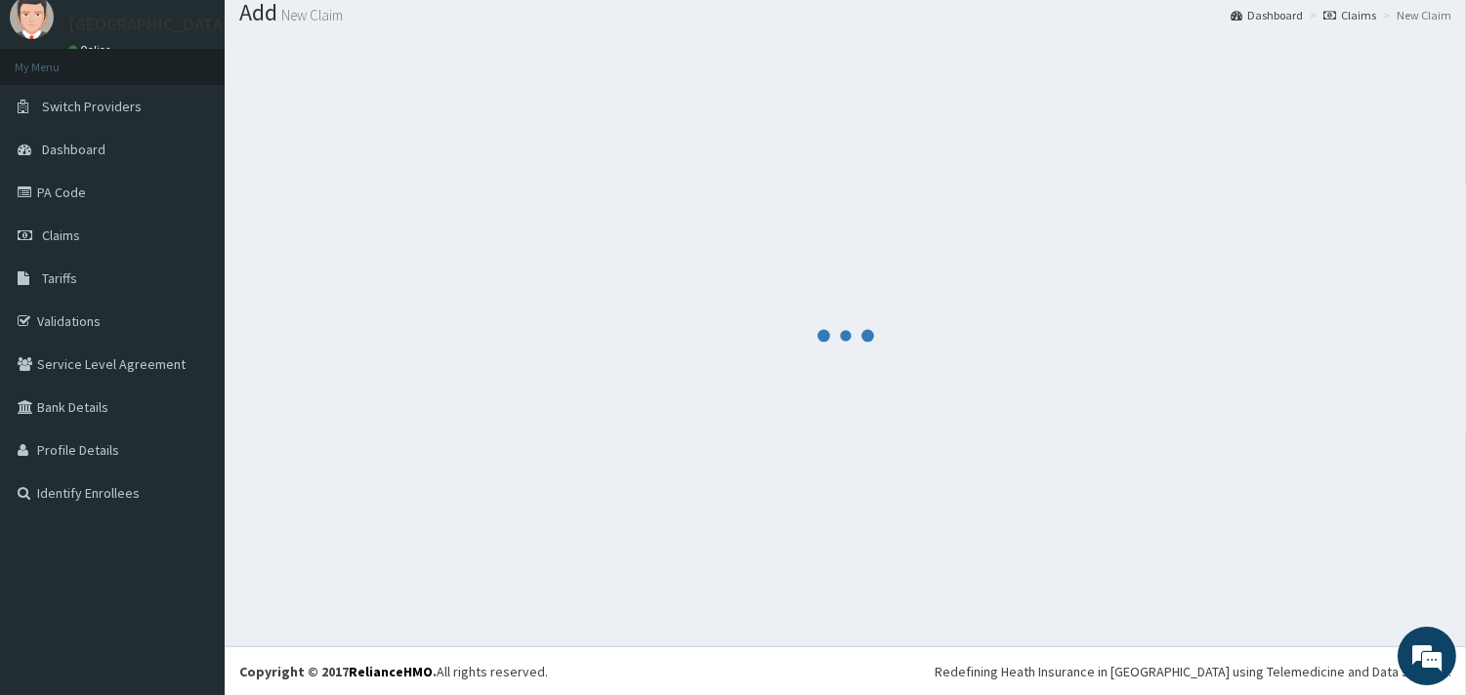
scroll to position [0, 0]
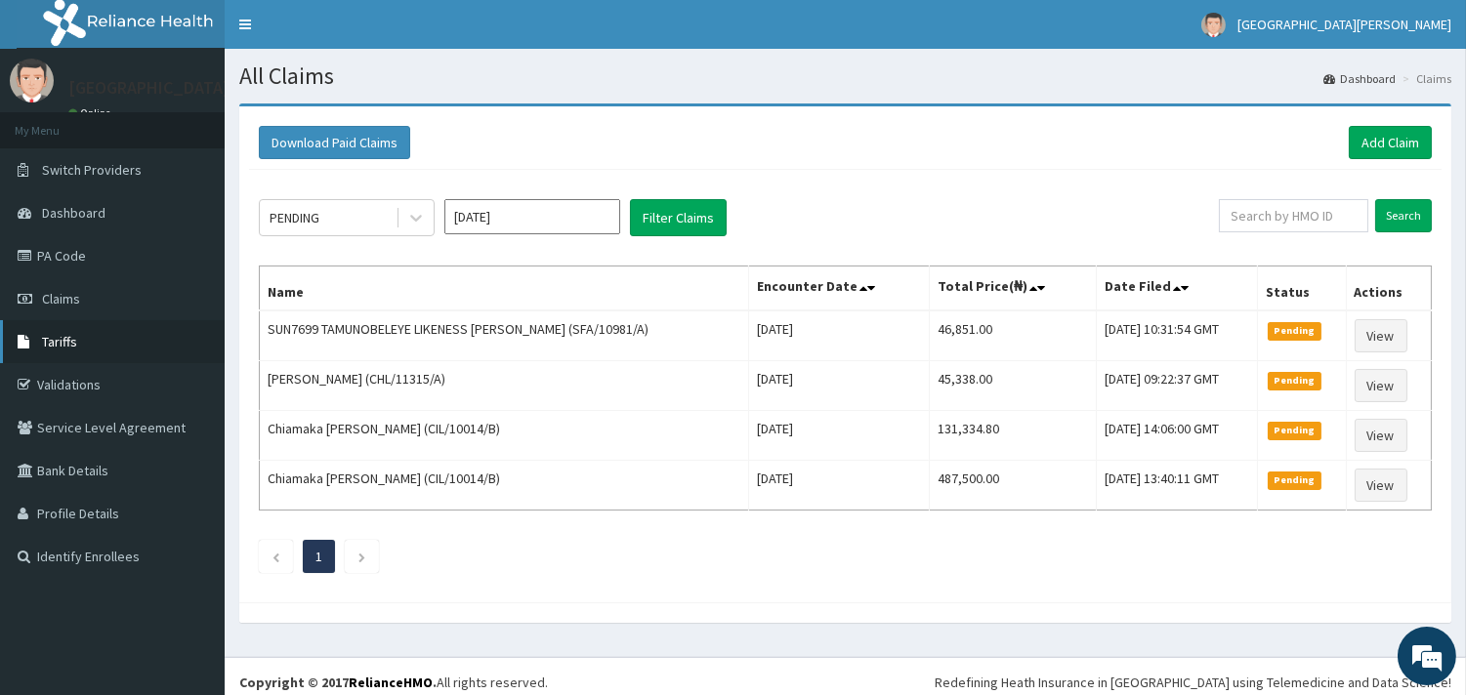
click at [130, 325] on link "Tariffs" at bounding box center [112, 341] width 225 height 43
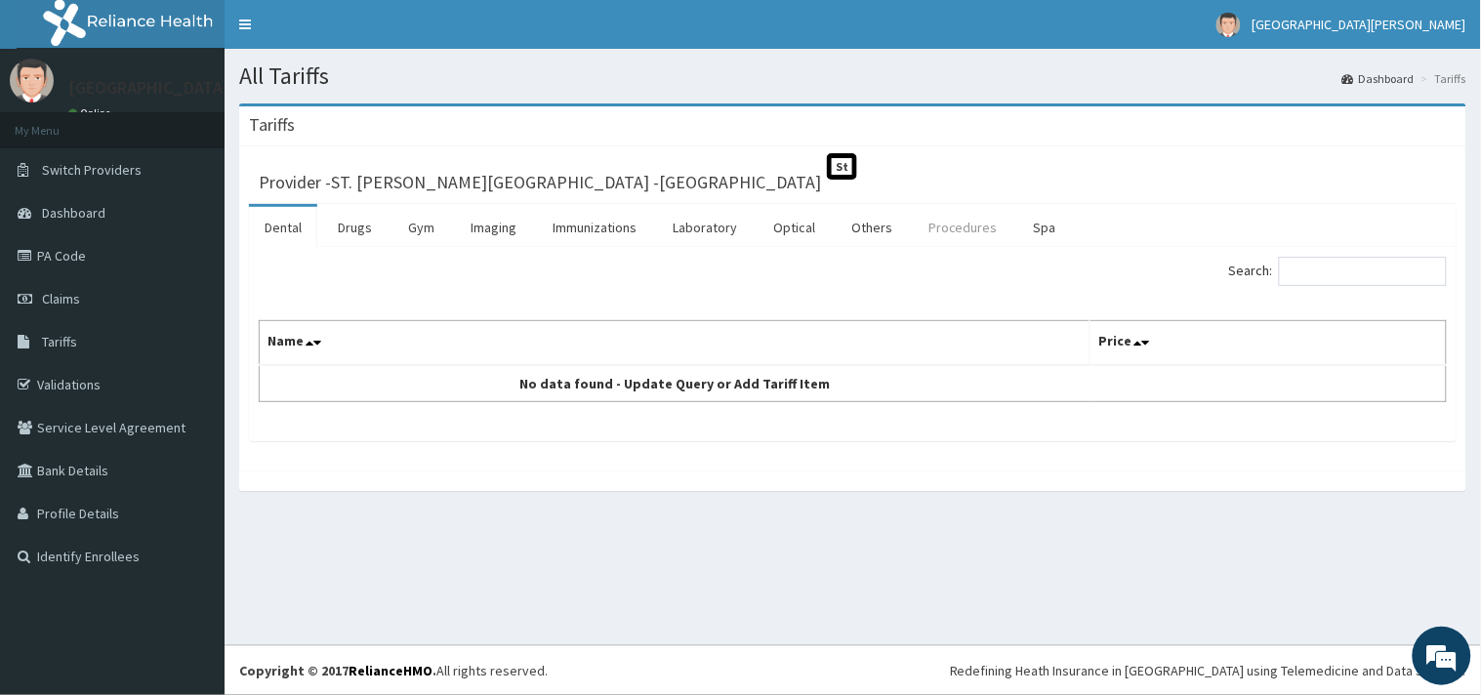
click at [947, 226] on link "Procedures" at bounding box center [963, 227] width 101 height 41
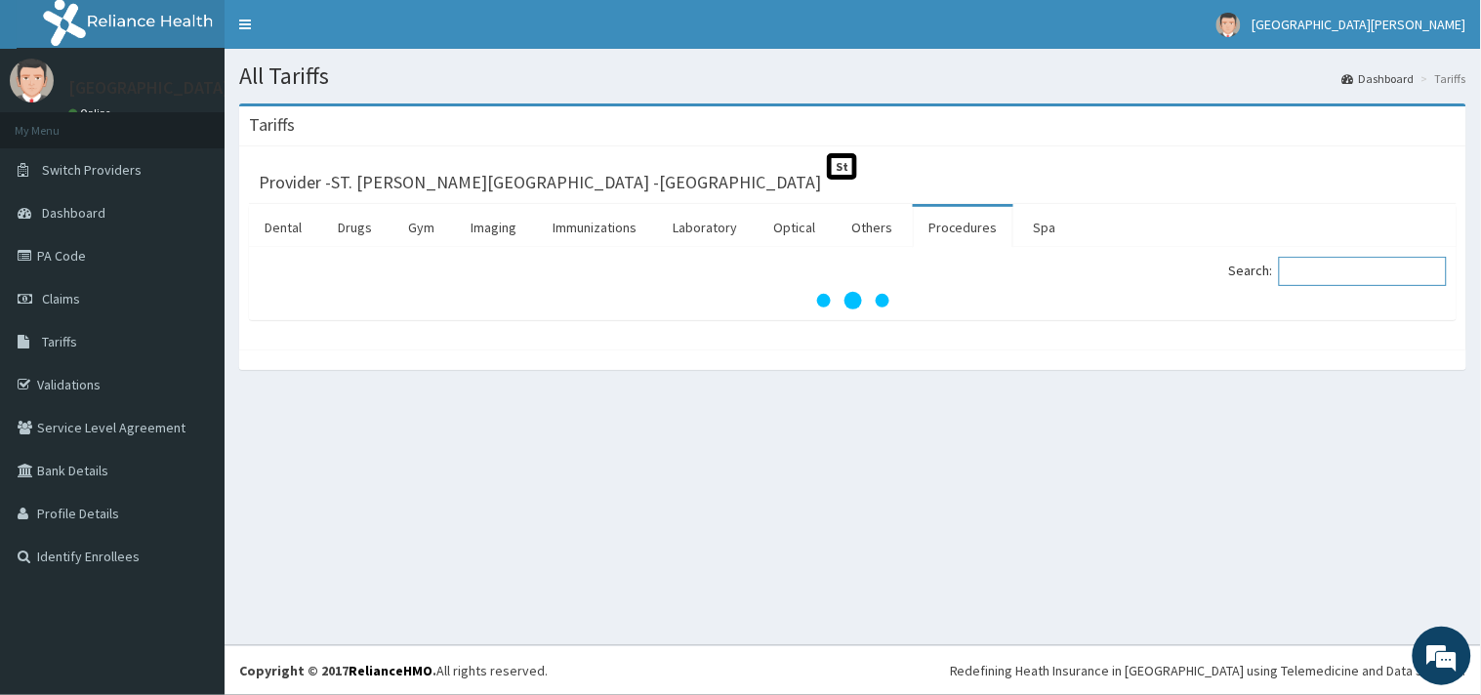
click at [1368, 267] on input "Search:" at bounding box center [1363, 271] width 168 height 29
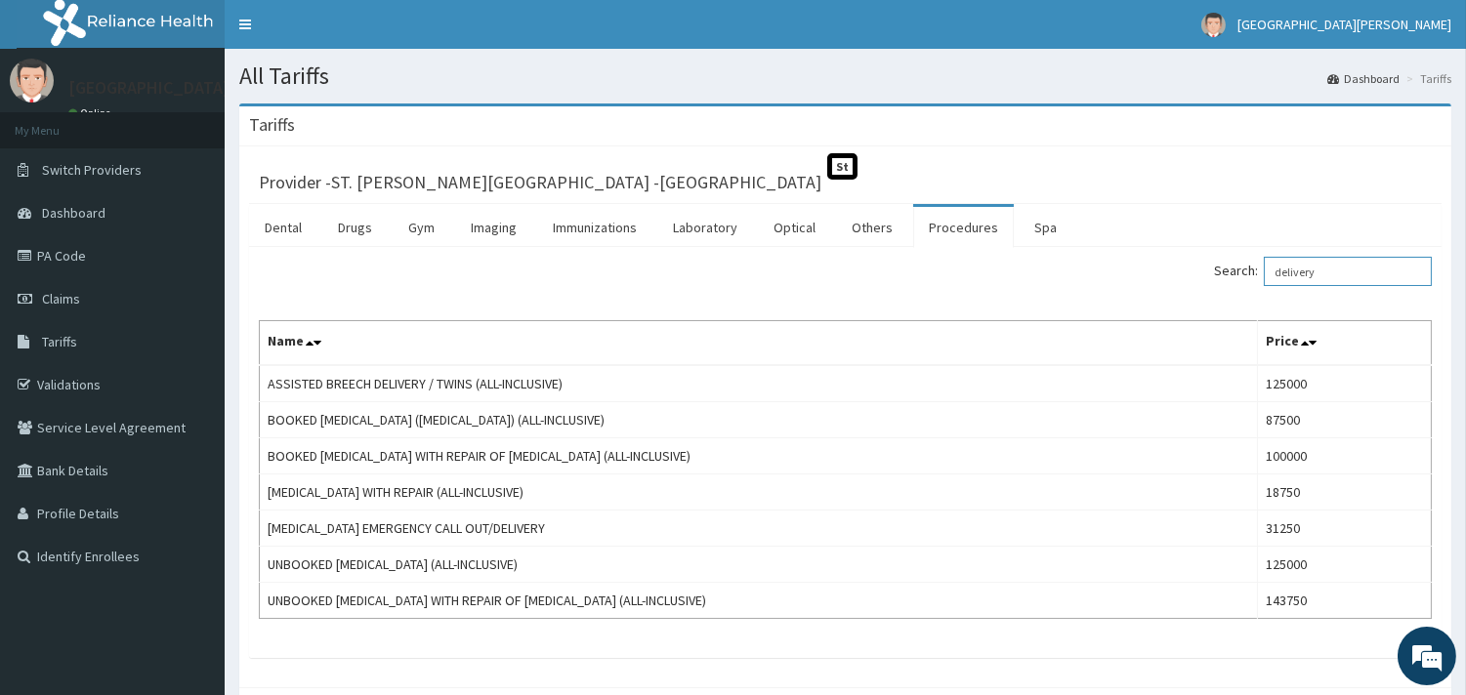
drag, startPoint x: 1348, startPoint y: 274, endPoint x: 1276, endPoint y: 283, distance: 71.8
click at [1276, 283] on input "delivery" at bounding box center [1348, 271] width 168 height 29
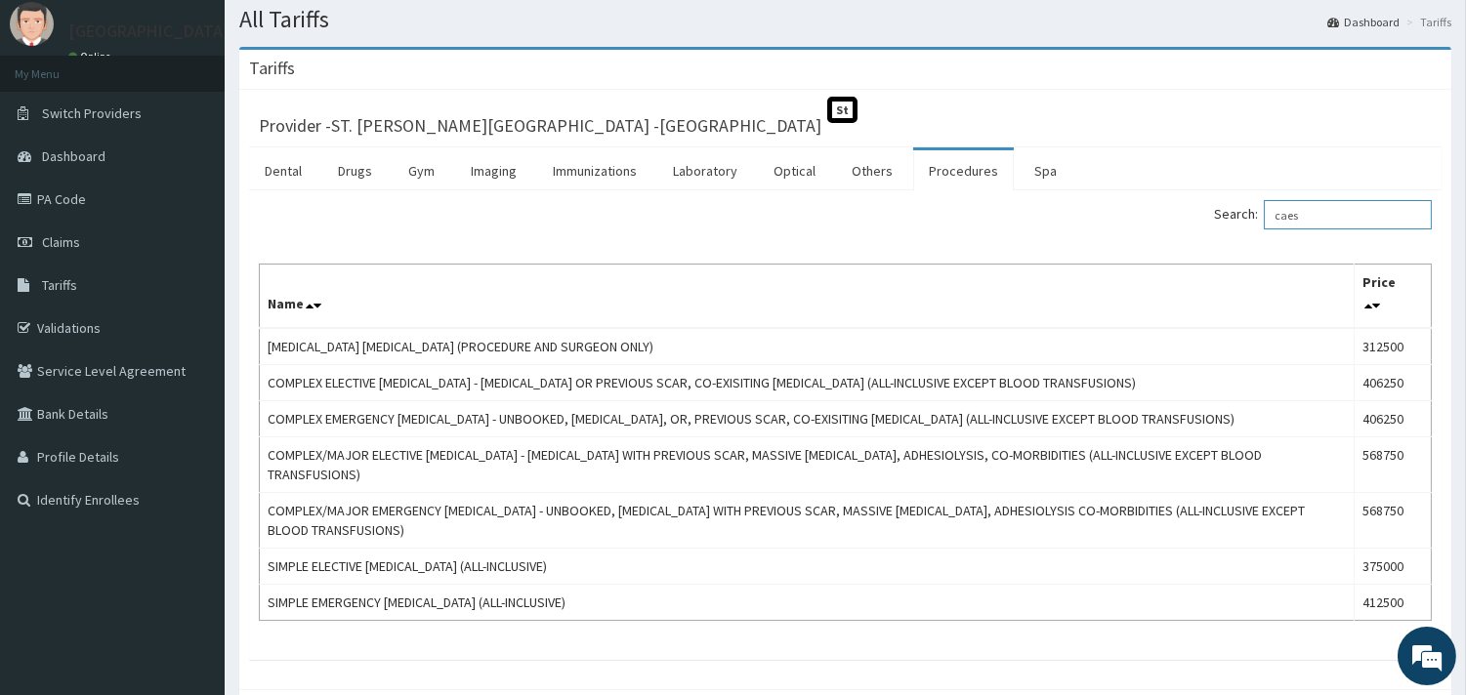
scroll to position [108, 0]
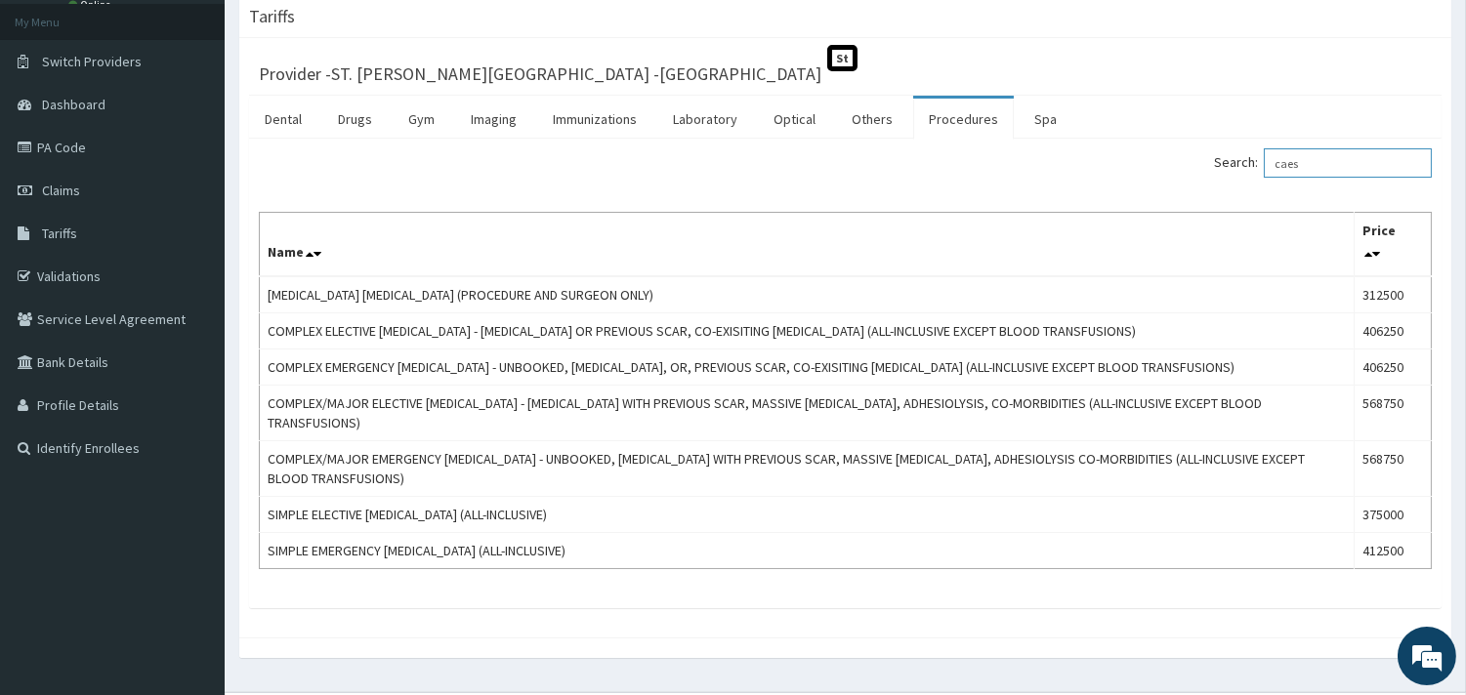
drag, startPoint x: 1334, startPoint y: 154, endPoint x: 1263, endPoint y: 157, distance: 71.4
click at [1263, 157] on label "Search: caes" at bounding box center [1323, 162] width 218 height 29
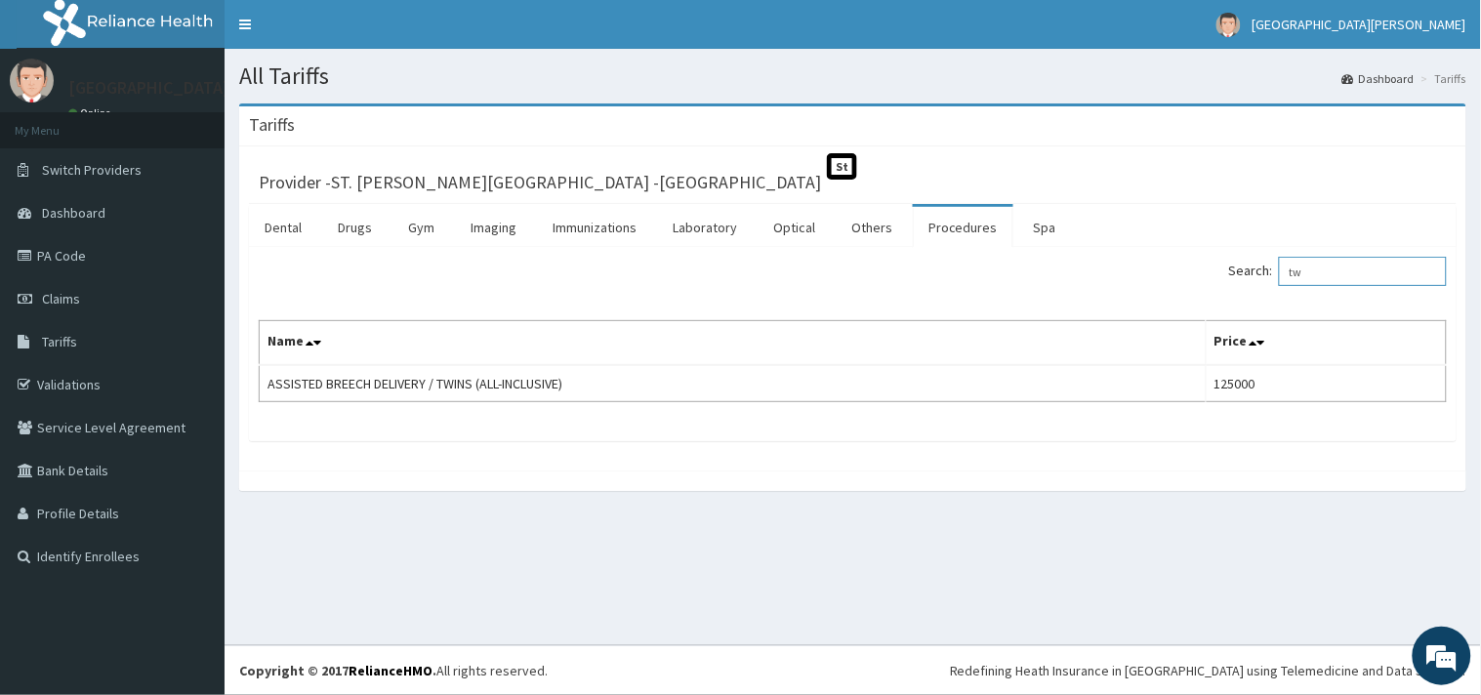
type input "t"
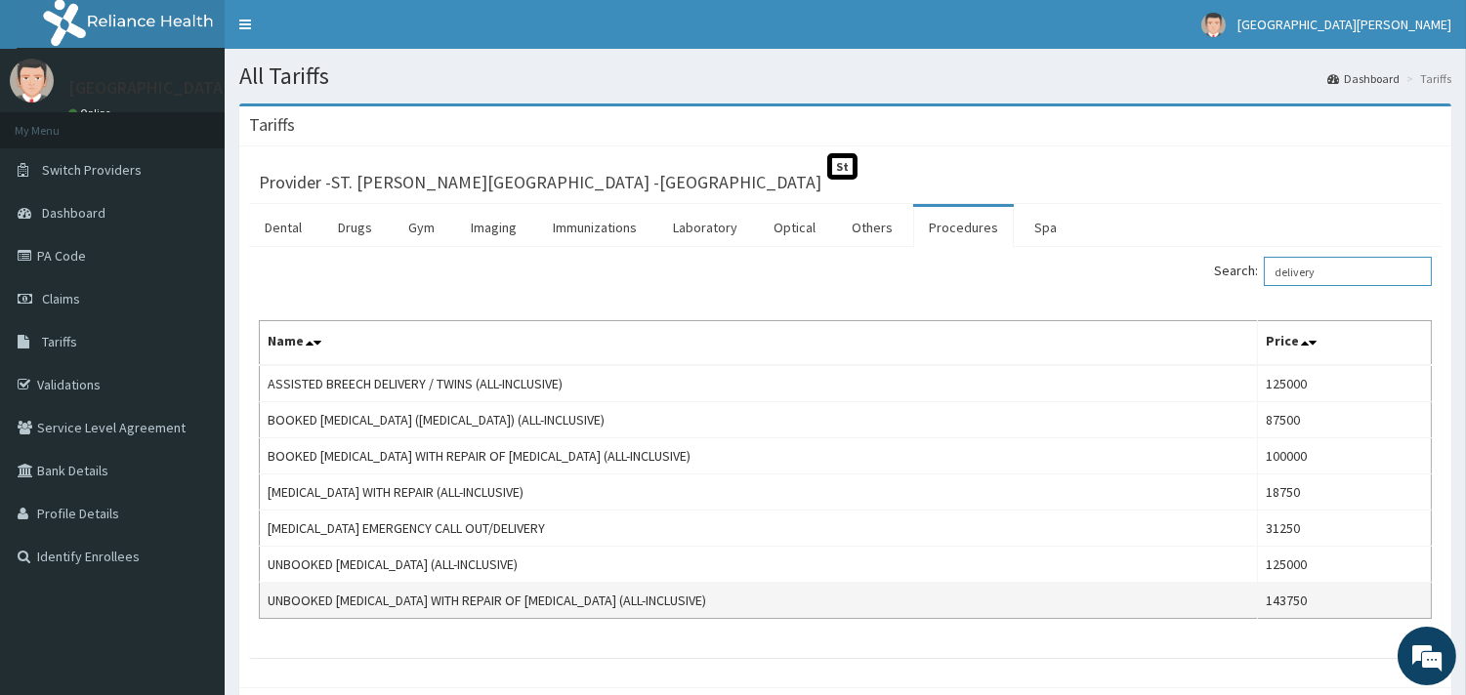
drag, startPoint x: 1348, startPoint y: 268, endPoint x: 652, endPoint y: 606, distance: 773.5
click at [1283, 268] on input "delivery" at bounding box center [1348, 271] width 168 height 29
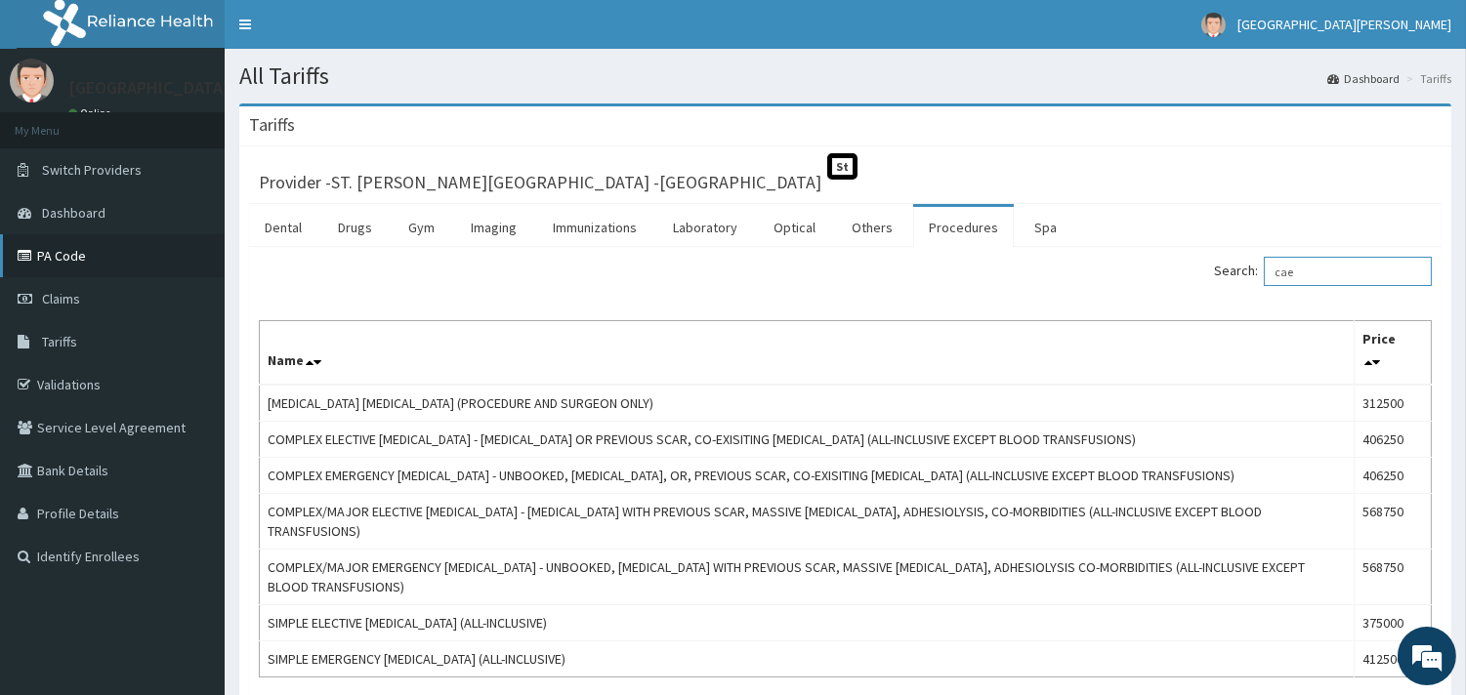
type input "cae"
click at [65, 255] on link "PA Code" at bounding box center [112, 255] width 225 height 43
